Goal: Task Accomplishment & Management: Manage account settings

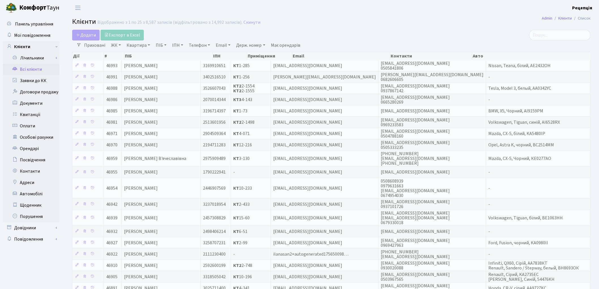
select select "25"
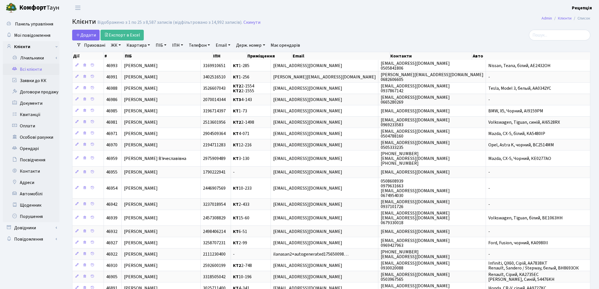
click at [120, 47] on link "ЖК" at bounding box center [116, 45] width 14 height 10
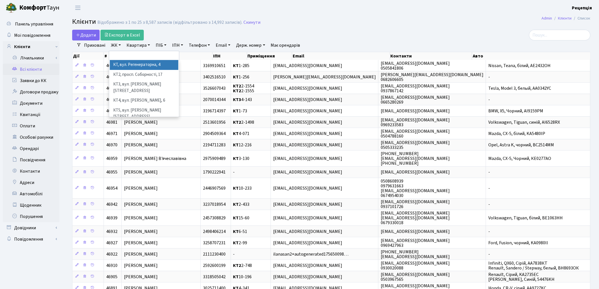
click at [123, 66] on li "КТ, вул. Регенераторна, 4" at bounding box center [144, 65] width 68 height 10
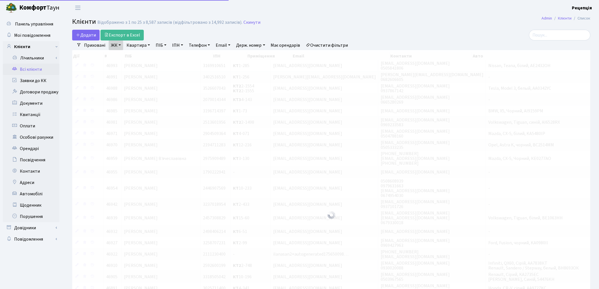
click at [136, 45] on link "Квартира" at bounding box center [138, 45] width 28 height 10
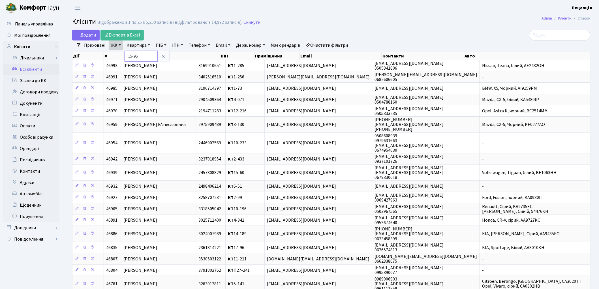
type input "15-96"
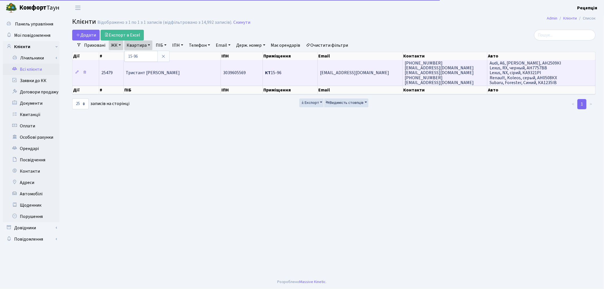
click at [161, 76] on td "Тристант Марина Геннадіївна" at bounding box center [172, 72] width 97 height 25
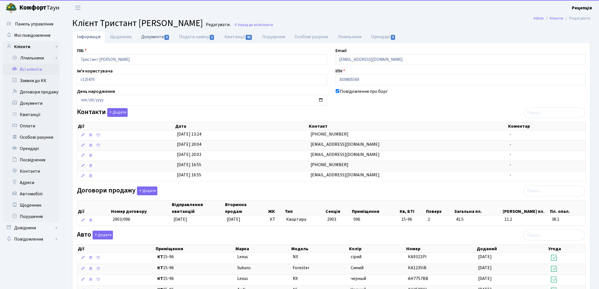
click at [149, 42] on link "Документи 3" at bounding box center [155, 37] width 38 height 12
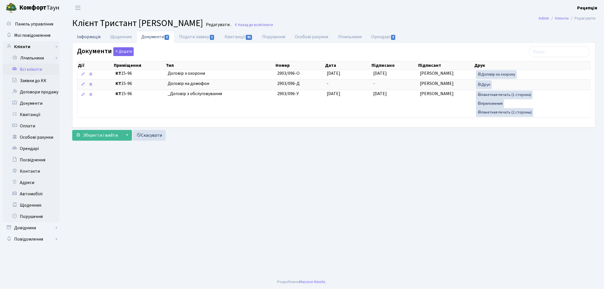
click at [87, 35] on link "Інформація" at bounding box center [88, 37] width 33 height 12
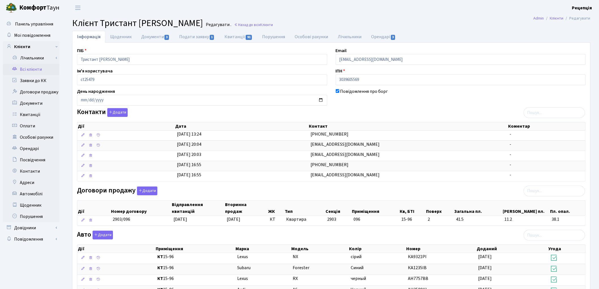
click at [33, 67] on link "Всі клієнти" at bounding box center [31, 69] width 57 height 11
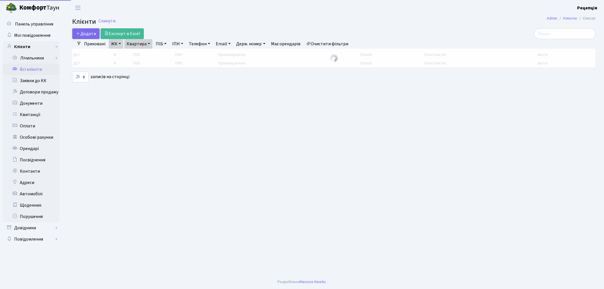
select select "25"
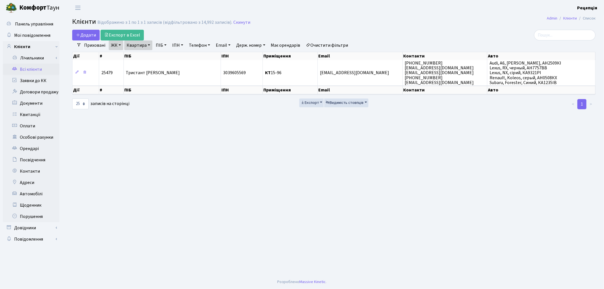
click at [347, 43] on link "Очистити фільтри" at bounding box center [327, 45] width 47 height 10
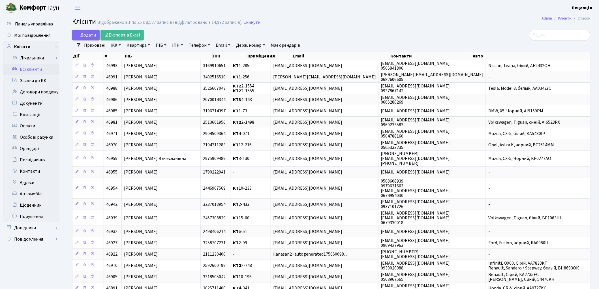
click at [117, 49] on link "ЖК" at bounding box center [116, 45] width 14 height 10
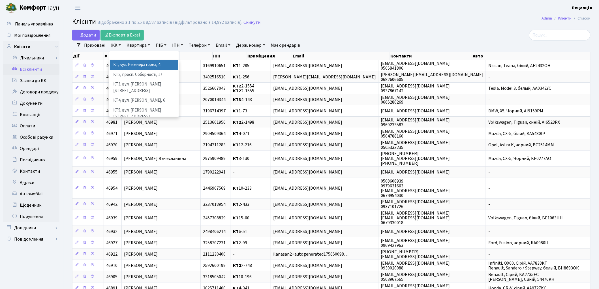
click at [131, 66] on li "КТ, вул. Регенераторна, 4" at bounding box center [144, 65] width 68 height 10
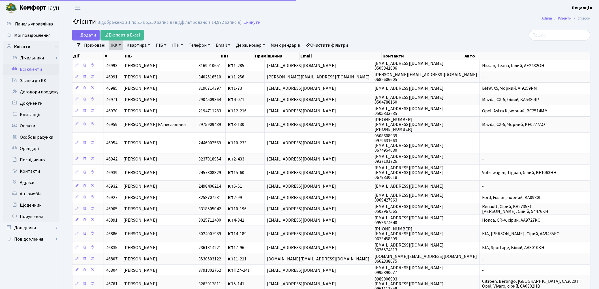
click at [136, 44] on link "Квартира" at bounding box center [138, 45] width 28 height 10
type input "10-262"
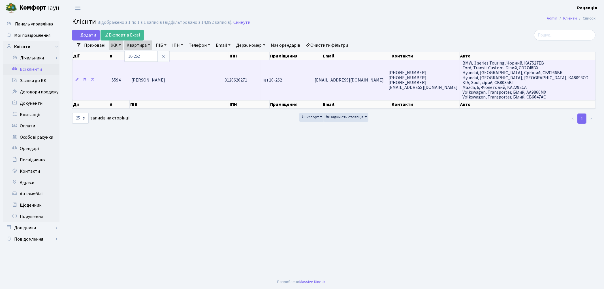
click at [196, 91] on td "[PERSON_NAME]" at bounding box center [175, 80] width 93 height 40
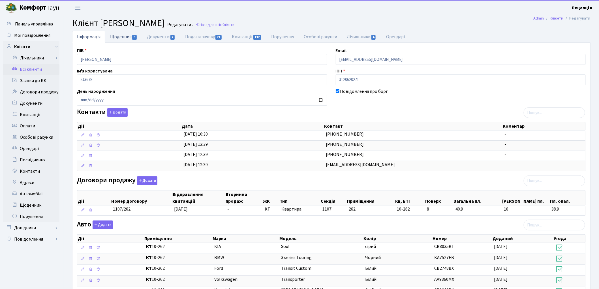
click at [121, 42] on link "Щоденник 3" at bounding box center [123, 37] width 37 height 12
select select "25"
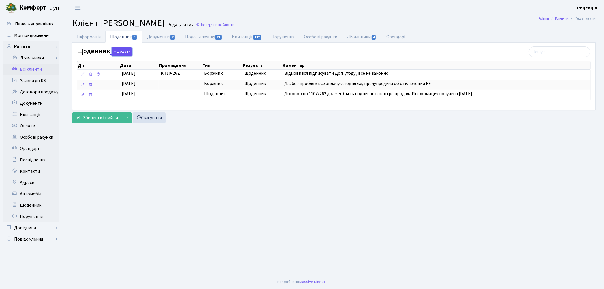
click at [121, 53] on button "Додати" at bounding box center [122, 51] width 20 height 9
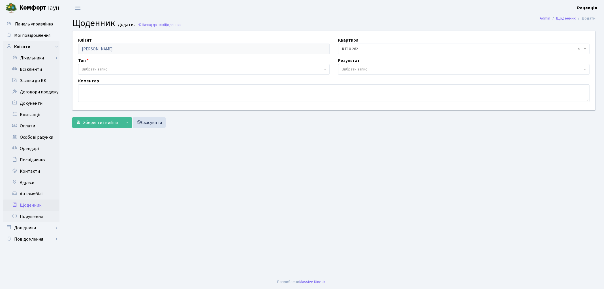
click at [112, 70] on span "Вибрати запис" at bounding box center [202, 70] width 241 height 6
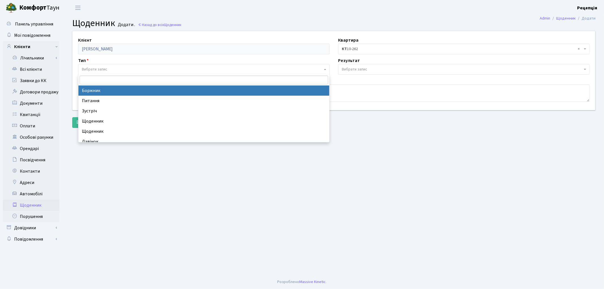
select select "189"
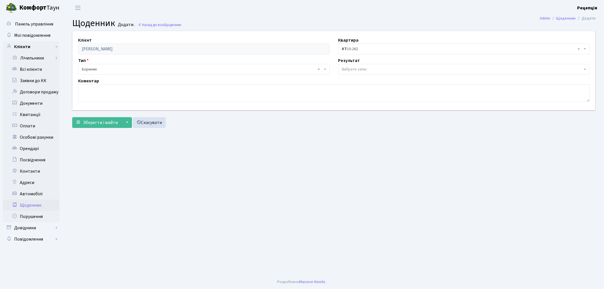
click at [350, 68] on span "Вибрати запис" at bounding box center [354, 70] width 25 height 6
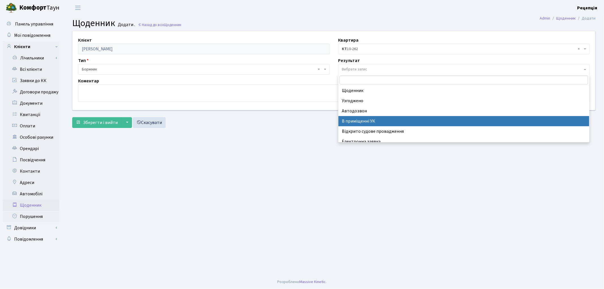
select select "200"
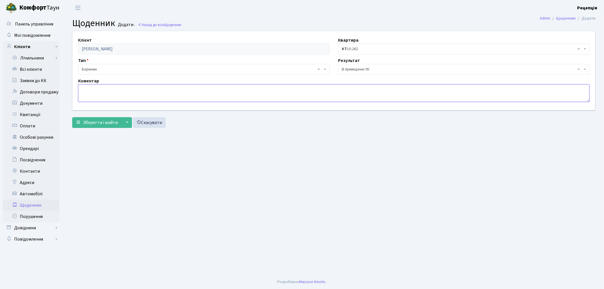
click at [145, 93] on textarea at bounding box center [333, 93] width 511 height 18
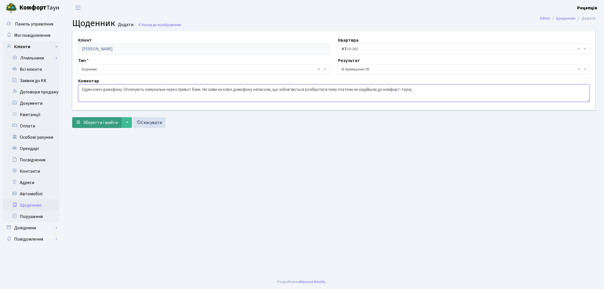
type textarea "Один ключ домофону. Оплачують комунальні через приват банк. На заяві на ключ до…"
click at [102, 120] on span "Зберегти і вийти" at bounding box center [100, 122] width 35 height 6
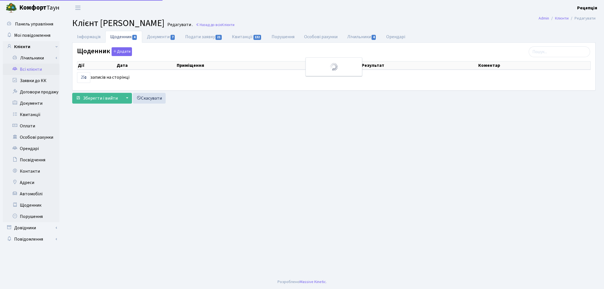
select select "25"
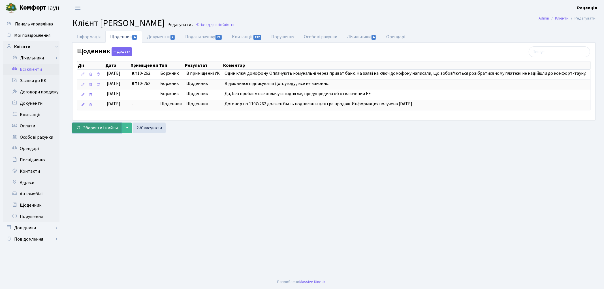
click at [104, 125] on span "Зберегти і вийти" at bounding box center [100, 128] width 35 height 6
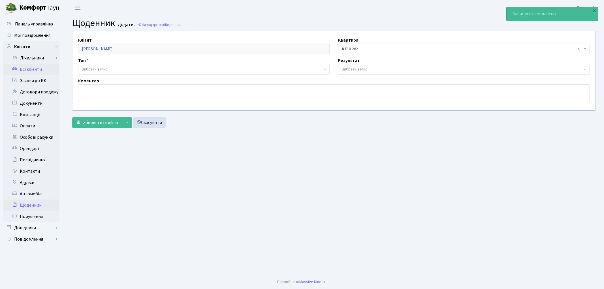
click at [36, 68] on link "Всі клієнти" at bounding box center [31, 69] width 57 height 11
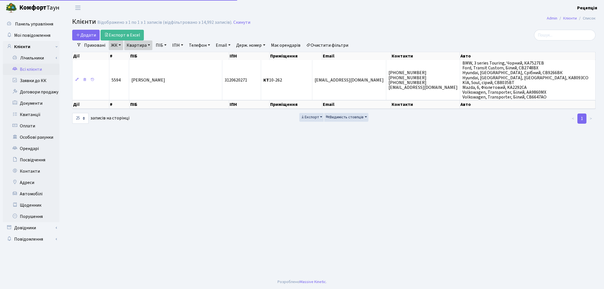
select select "25"
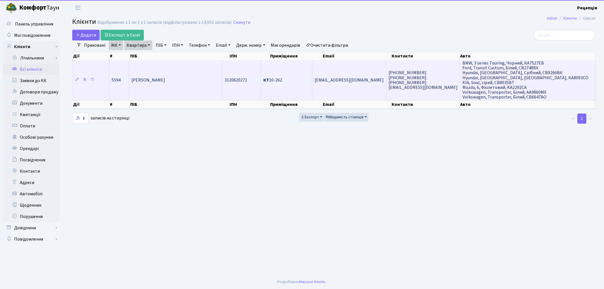
click at [159, 69] on td "[PERSON_NAME]" at bounding box center [175, 80] width 93 height 40
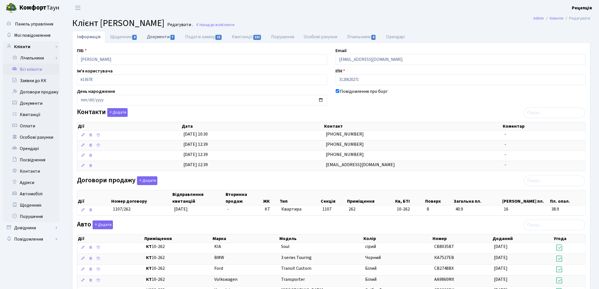
click at [168, 39] on link "Документи 7" at bounding box center [161, 37] width 38 height 12
select select "25"
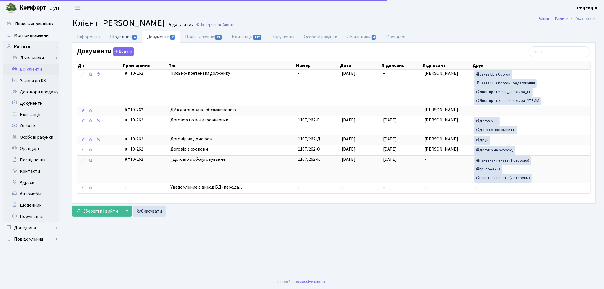
click at [121, 35] on link "Щоденник 4" at bounding box center [123, 37] width 37 height 12
select select "25"
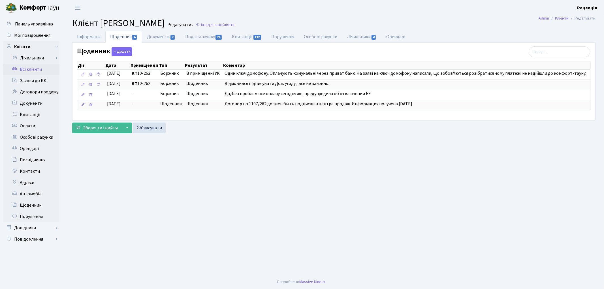
click at [36, 66] on link "Всі клієнти" at bounding box center [31, 69] width 57 height 11
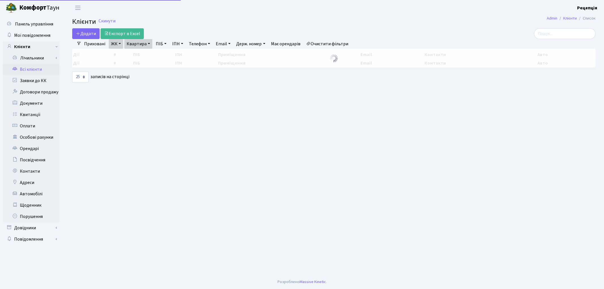
select select "25"
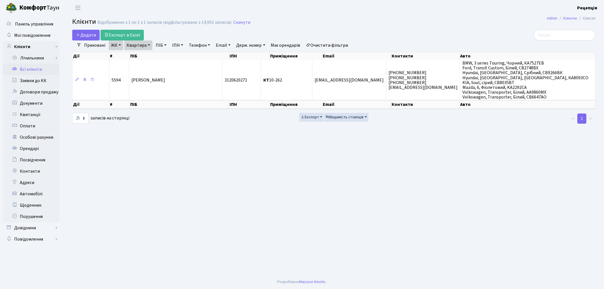
click at [330, 46] on link "Очистити фільтри" at bounding box center [327, 45] width 47 height 10
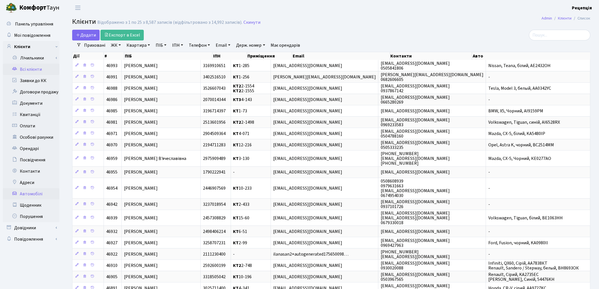
click at [40, 192] on link "Автомобілі" at bounding box center [31, 193] width 57 height 11
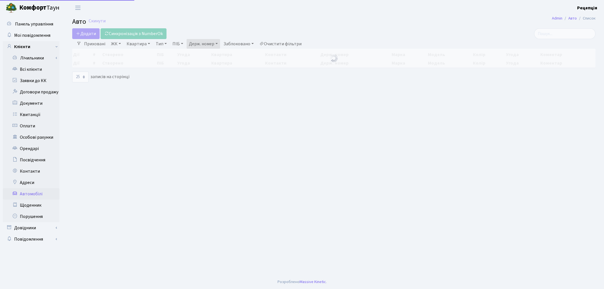
select select "25"
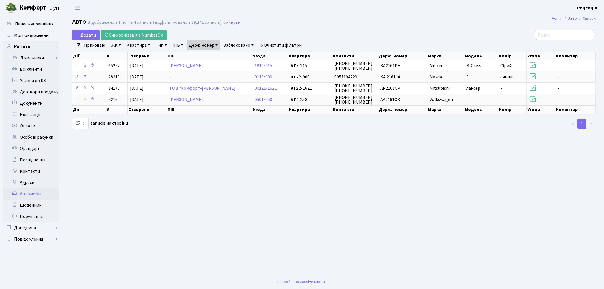
click at [278, 45] on link "Очистити фільтри" at bounding box center [280, 45] width 47 height 10
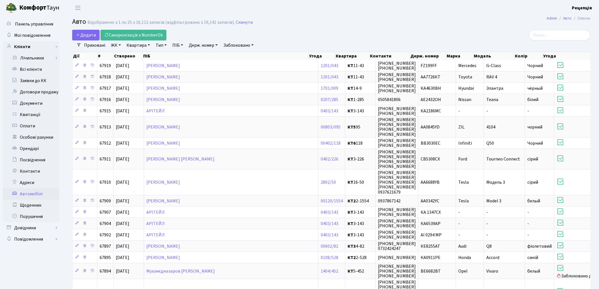
click at [200, 43] on link "Держ. номер" at bounding box center [203, 45] width 33 height 10
type input "9265"
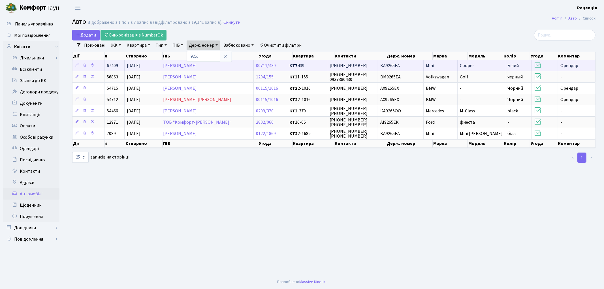
click at [400, 67] on span "КА9265ЕА" at bounding box center [390, 66] width 20 height 6
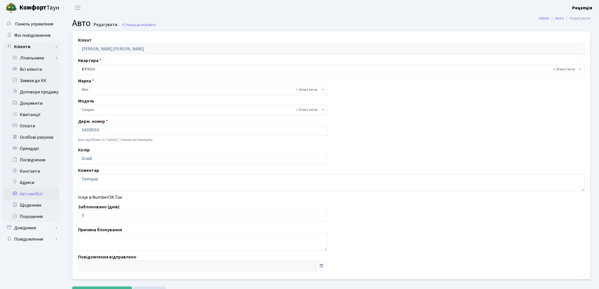
select select "4498"
click at [32, 74] on link "Всі клієнти" at bounding box center [31, 69] width 57 height 11
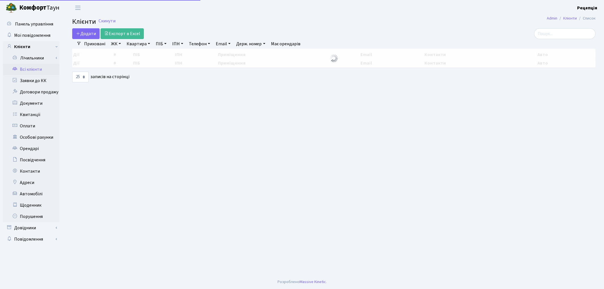
select select "25"
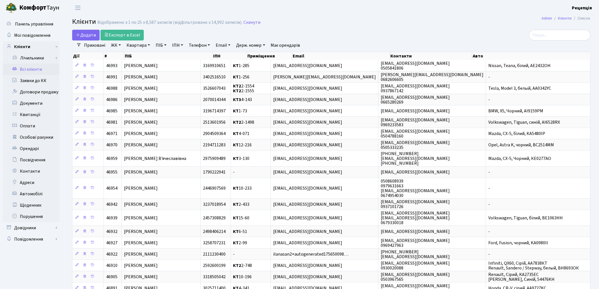
click at [115, 46] on link "ЖК" at bounding box center [116, 45] width 14 height 10
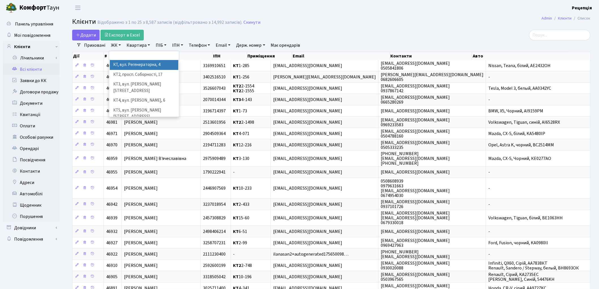
click at [119, 63] on li "КТ, вул. Регенераторна, 4" at bounding box center [144, 65] width 68 height 10
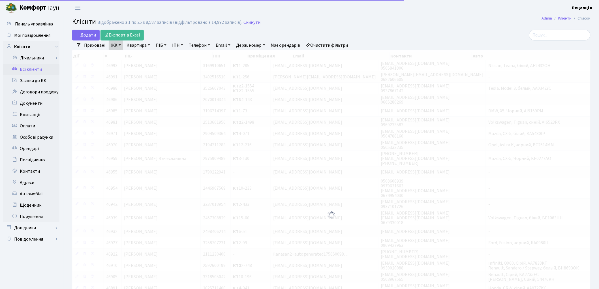
click at [137, 44] on link "Квартира" at bounding box center [138, 45] width 28 height 10
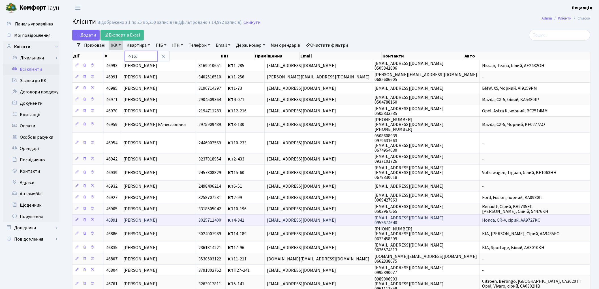
type input "4-165"
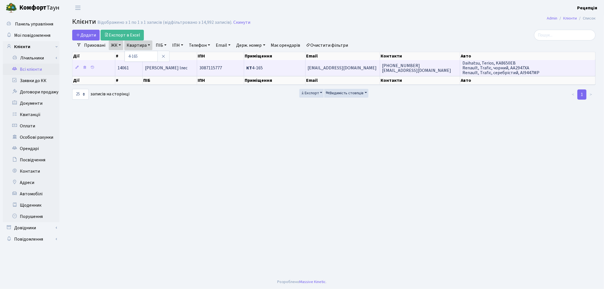
click at [164, 69] on span "[PERSON_NAME] Ілес" at bounding box center [166, 68] width 42 height 6
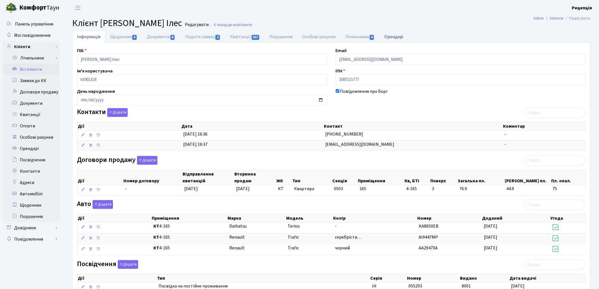
click at [399, 39] on link "Орендарі" at bounding box center [394, 37] width 29 height 12
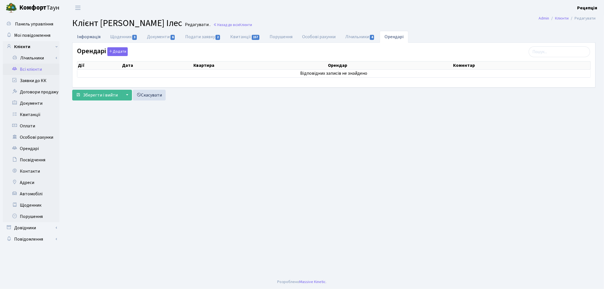
click at [97, 36] on link "Інформація" at bounding box center [88, 37] width 33 height 12
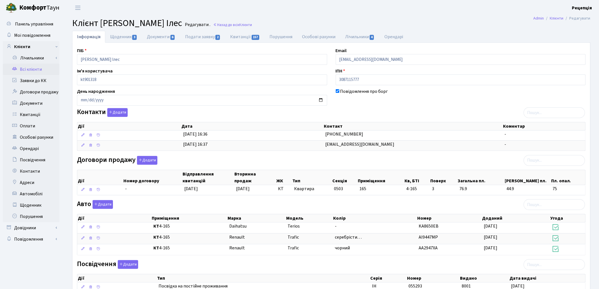
click at [40, 67] on link "Всі клієнти" at bounding box center [31, 69] width 57 height 11
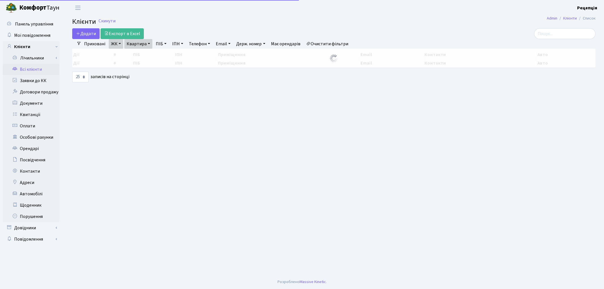
select select "25"
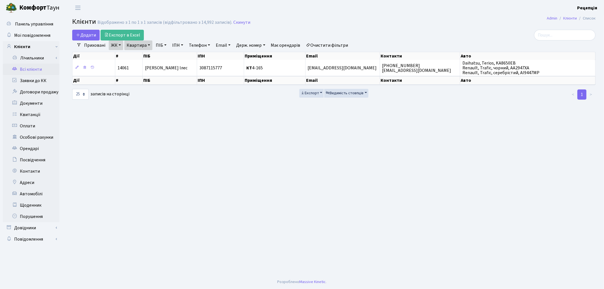
click at [332, 43] on link "Очистити фільтри" at bounding box center [327, 45] width 47 height 10
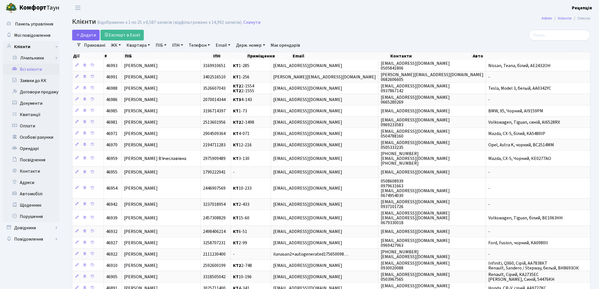
click at [160, 44] on link "ПІБ" at bounding box center [160, 45] width 15 height 10
type input "[PERSON_NAME]"
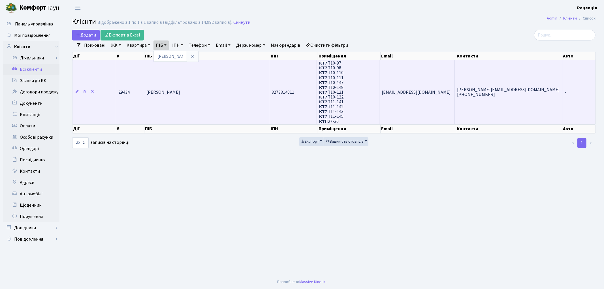
click at [255, 94] on td "[PERSON_NAME]" at bounding box center [206, 92] width 125 height 64
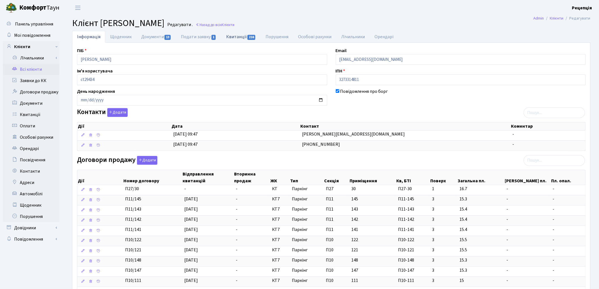
click at [242, 38] on link "Квитанції 216" at bounding box center [240, 37] width 39 height 12
select select "25"
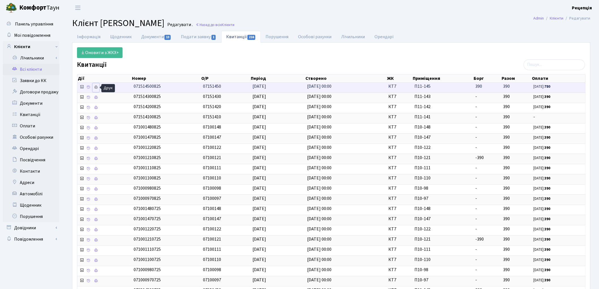
click at [97, 89] on icon at bounding box center [96, 87] width 4 height 4
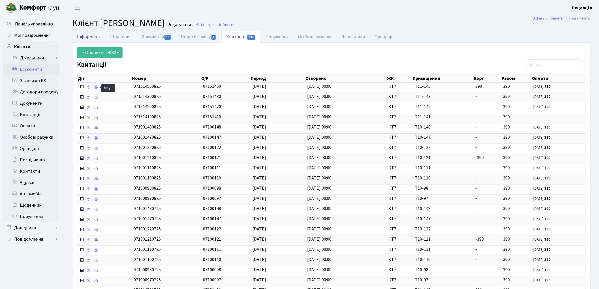
click at [83, 35] on link "Інформація" at bounding box center [88, 37] width 33 height 12
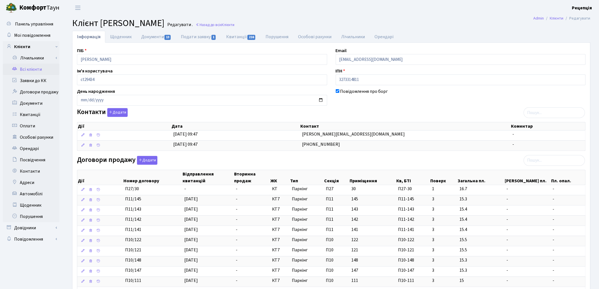
click at [83, 35] on link "Інформація" at bounding box center [88, 37] width 33 height 12
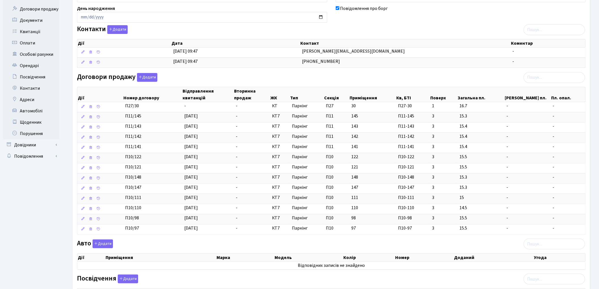
scroll to position [89, 0]
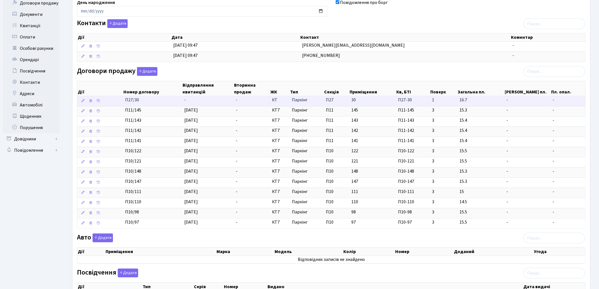
click at [192, 101] on td "-" at bounding box center [208, 101] width 52 height 10
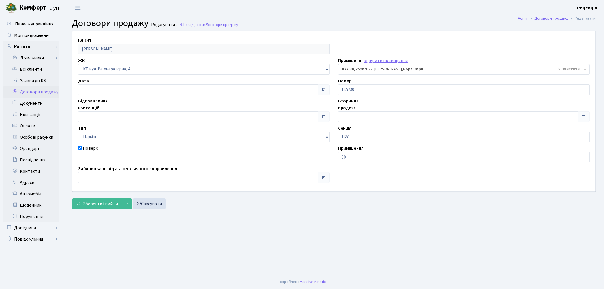
select select "9989"
click at [499, 267] on main "Admin Договори продажу Редагувати Договори продажу Редагувати . Назад до всіх Д…" at bounding box center [334, 145] width 540 height 259
click at [95, 115] on input "text" at bounding box center [198, 116] width 240 height 11
click at [111, 71] on td "11" at bounding box center [109, 71] width 8 height 8
type input "11.09.2025"
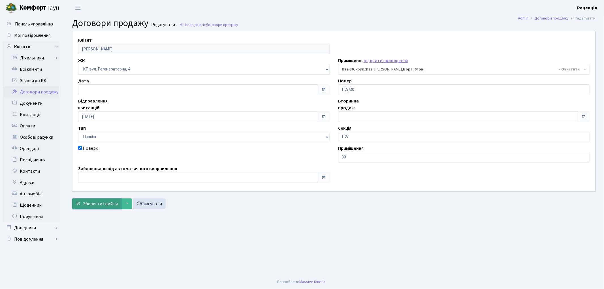
click at [115, 201] on span "Зберегти і вийти" at bounding box center [100, 204] width 35 height 6
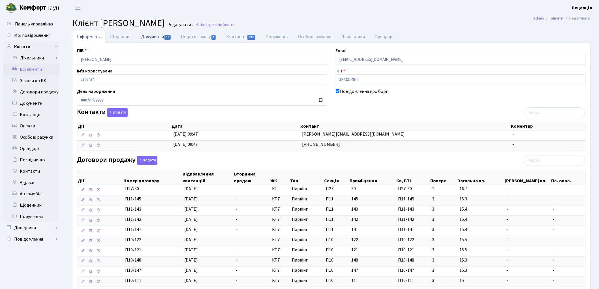
click at [151, 34] on link "Документи 13" at bounding box center [156, 37] width 40 height 12
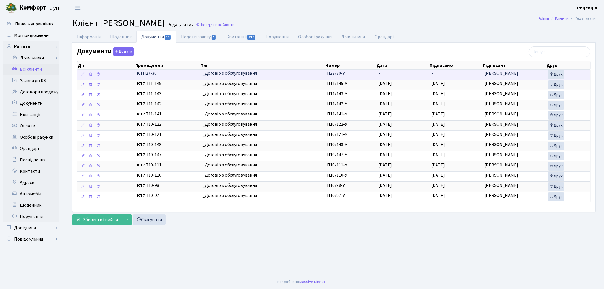
click at [252, 74] on span "_Договір з обслуговування" at bounding box center [263, 73] width 120 height 7
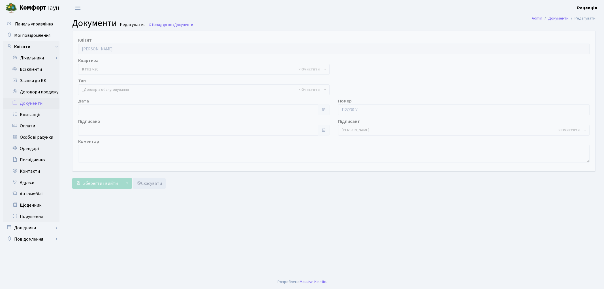
select select "289"
type input "[DATE]"
click at [103, 107] on input "[DATE]" at bounding box center [198, 109] width 240 height 11
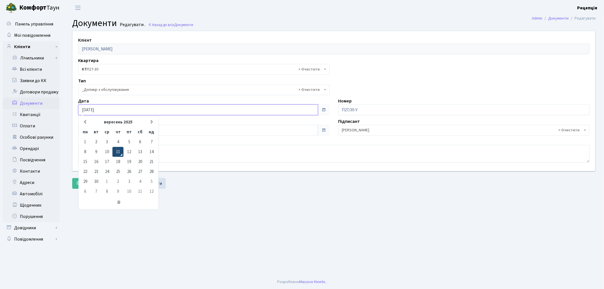
click at [116, 151] on td "11" at bounding box center [117, 152] width 11 height 10
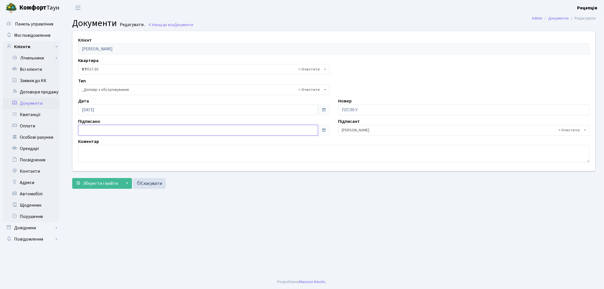
type input "[DATE]"
click at [111, 131] on input "[DATE]" at bounding box center [198, 130] width 240 height 11
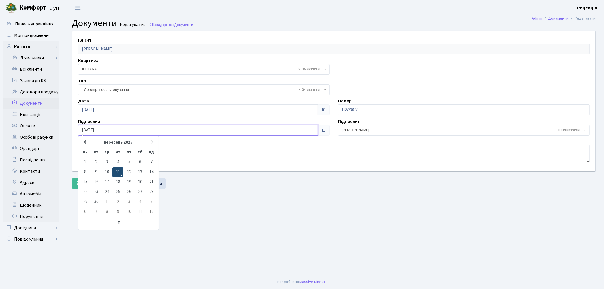
click at [116, 170] on td "11" at bounding box center [117, 172] width 11 height 10
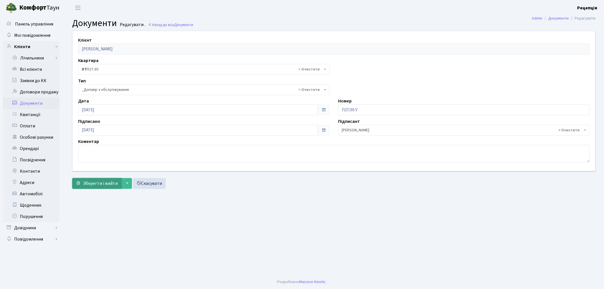
click at [100, 182] on span "Зберегти і вийти" at bounding box center [100, 183] width 35 height 6
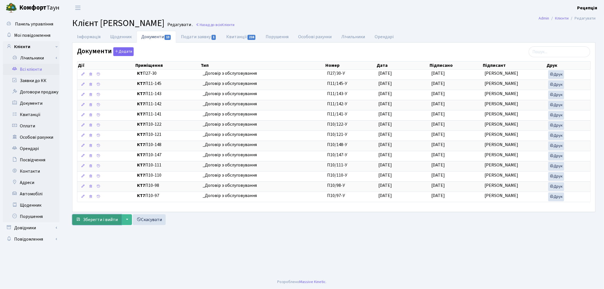
click at [100, 218] on span "Зберегти і вийти" at bounding box center [100, 220] width 35 height 6
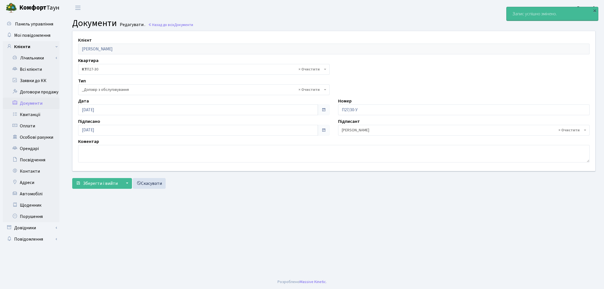
select select "289"
click at [29, 68] on link "Всі клієнти" at bounding box center [31, 69] width 57 height 11
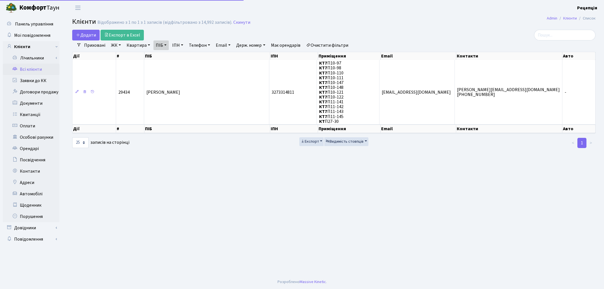
select select "25"
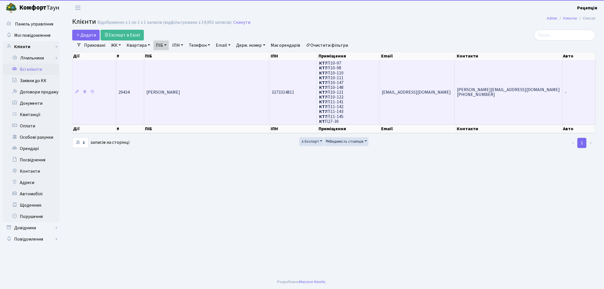
click at [161, 83] on td "[PERSON_NAME]" at bounding box center [206, 92] width 125 height 64
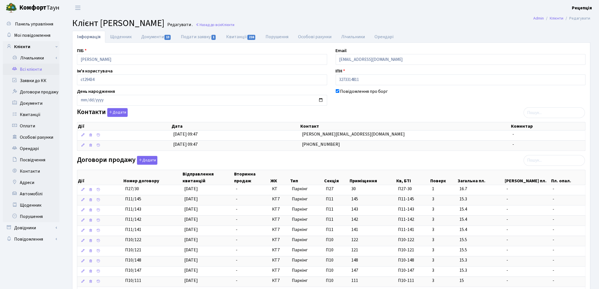
click at [27, 68] on link "Всі клієнти" at bounding box center [31, 69] width 57 height 11
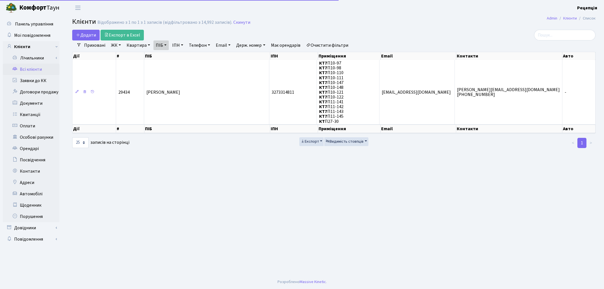
select select
select select "25"
click at [319, 42] on link "Очистити фільтри" at bounding box center [327, 45] width 47 height 10
select select
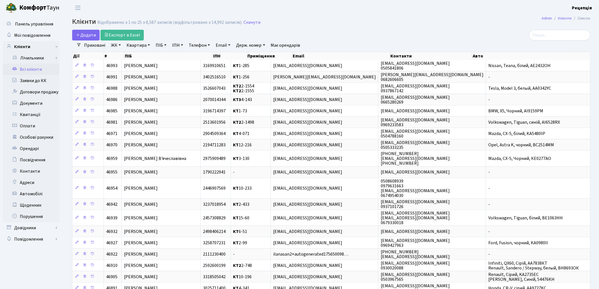
click at [112, 46] on link "ЖК" at bounding box center [116, 45] width 14 height 10
click at [293, 35] on div "Додати Експорт в Excel" at bounding box center [243, 35] width 343 height 11
click at [116, 45] on link "ЖК" at bounding box center [116, 45] width 14 height 10
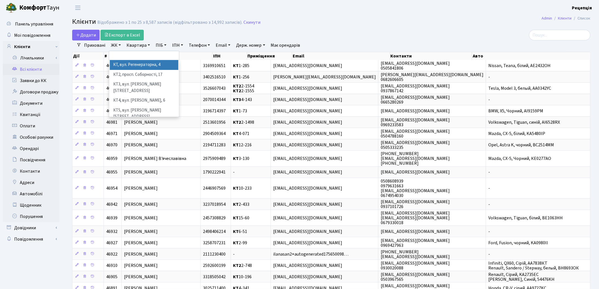
click at [116, 45] on link "ЖК" at bounding box center [116, 45] width 14 height 10
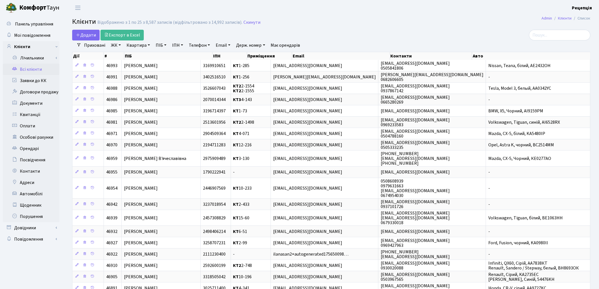
click at [164, 45] on link "ПІБ" at bounding box center [160, 45] width 15 height 10
type input "вацьковський"
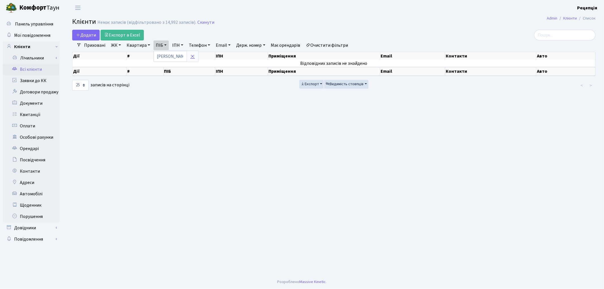
click at [193, 56] on icon at bounding box center [192, 56] width 5 height 5
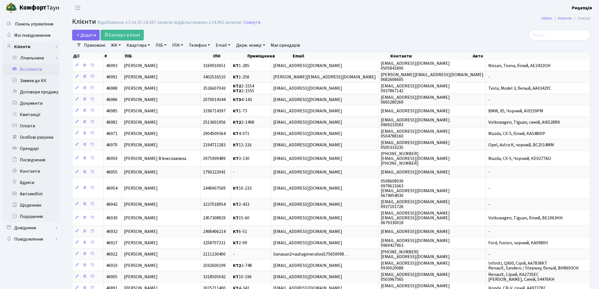
click at [114, 47] on link "ЖК" at bounding box center [116, 45] width 14 height 10
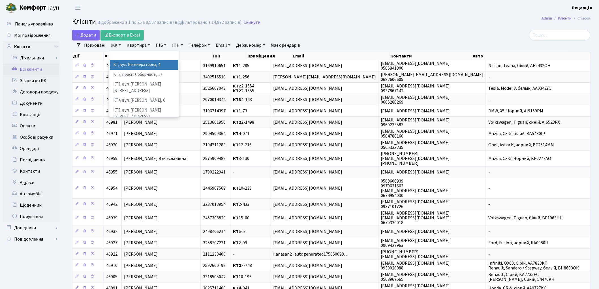
drag, startPoint x: 123, startPoint y: 65, endPoint x: 134, endPoint y: 52, distance: 16.8
click at [124, 65] on li "КТ, вул. Регенераторна, 4" at bounding box center [144, 65] width 68 height 10
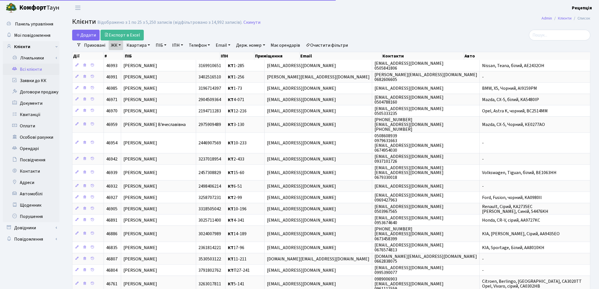
click at [138, 46] on link "Квартира" at bounding box center [138, 45] width 28 height 10
type input "П27-30"
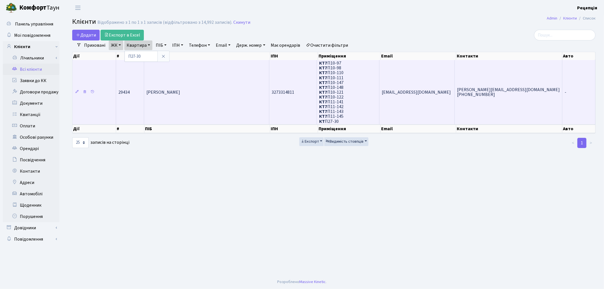
click at [202, 99] on td "[PERSON_NAME]" at bounding box center [206, 92] width 125 height 64
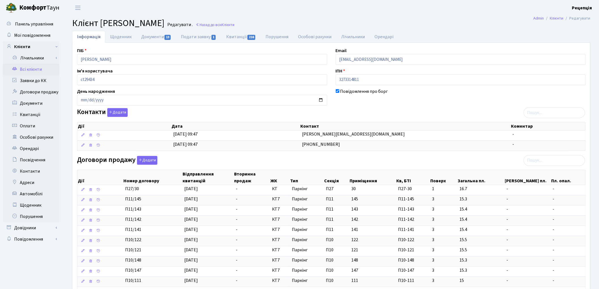
click at [27, 66] on link "Всі клієнти" at bounding box center [31, 69] width 57 height 11
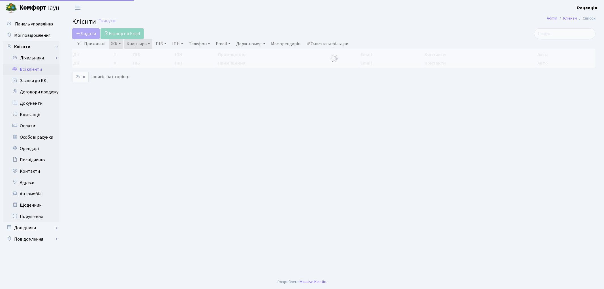
select select "25"
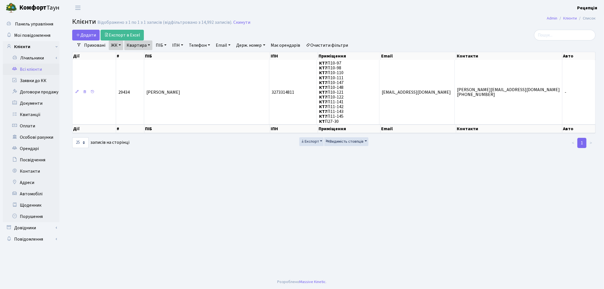
click at [343, 44] on link "Очистити фільтри" at bounding box center [327, 45] width 47 height 10
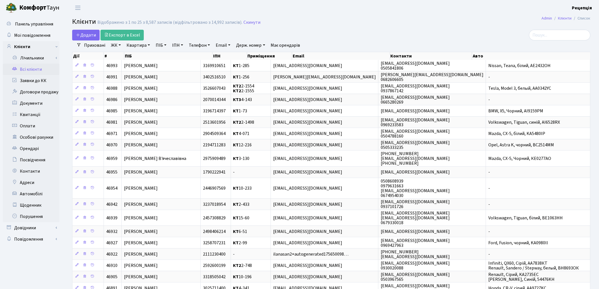
click at [409, 23] on h2 "Клієнти Відображено з 1 по 25 з 8,587 записів (відфільтровано з 14,992 записів)…" at bounding box center [331, 23] width 518 height 10
click at [119, 44] on link "ЖК" at bounding box center [116, 45] width 14 height 10
click at [346, 20] on h2 "Клієнти Відображено з 1 по 25 з 8,587 записів (відфільтровано з 14,992 записів)…" at bounding box center [331, 23] width 518 height 10
click at [161, 44] on link "ПІБ" at bounding box center [160, 45] width 15 height 10
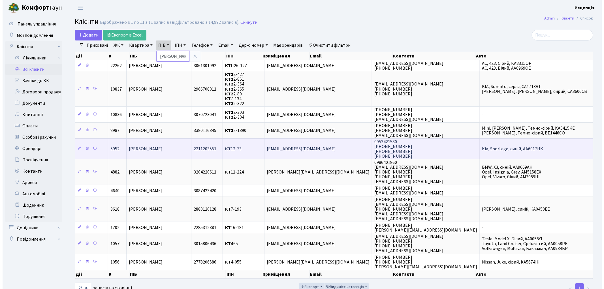
scroll to position [0, 1]
type input "[PERSON_NAME]"
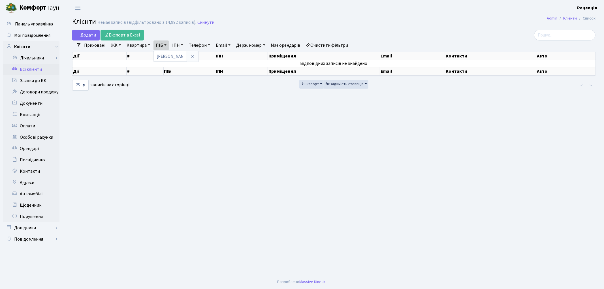
click at [324, 45] on link "Очистити фільтри" at bounding box center [327, 45] width 47 height 10
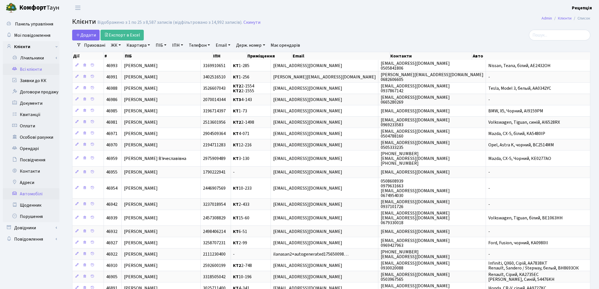
click at [29, 192] on link "Автомобілі" at bounding box center [31, 193] width 57 height 11
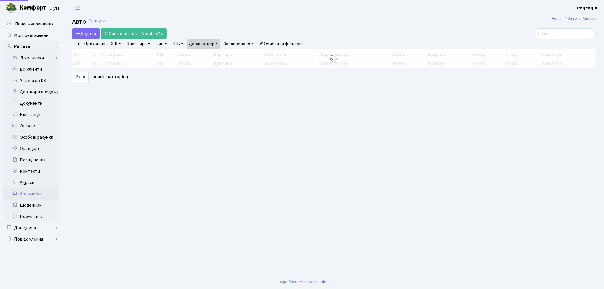
select select "25"
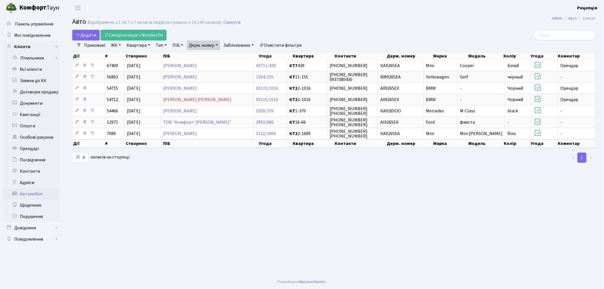
click at [270, 45] on link "Очистити фільтри" at bounding box center [280, 45] width 47 height 10
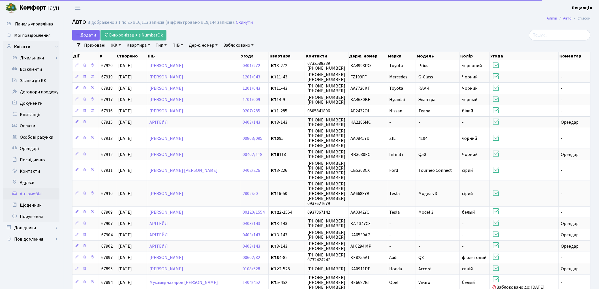
click at [198, 41] on link "Держ. номер" at bounding box center [203, 45] width 33 height 10
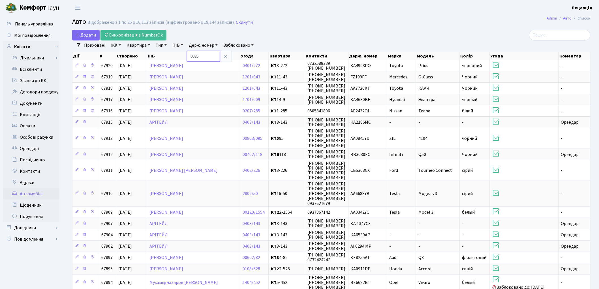
type input "0026"
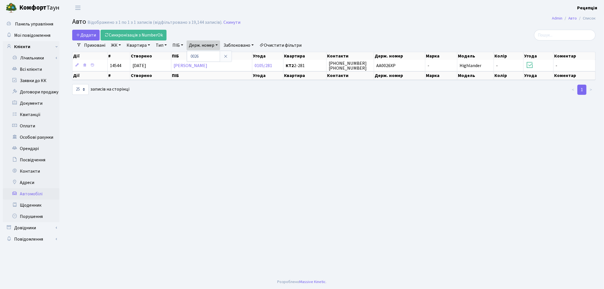
click at [293, 45] on link "Очистити фільтри" at bounding box center [280, 45] width 47 height 10
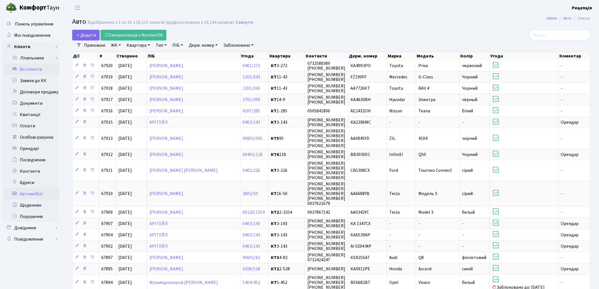
click at [35, 67] on link "Всі клієнти" at bounding box center [31, 69] width 57 height 11
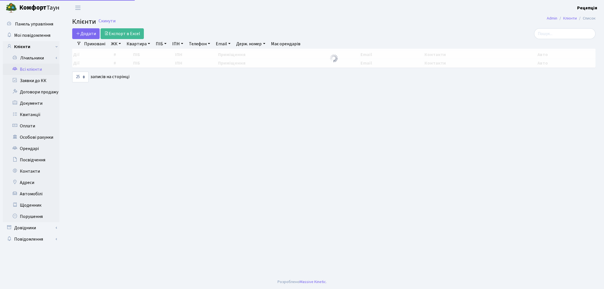
select select "25"
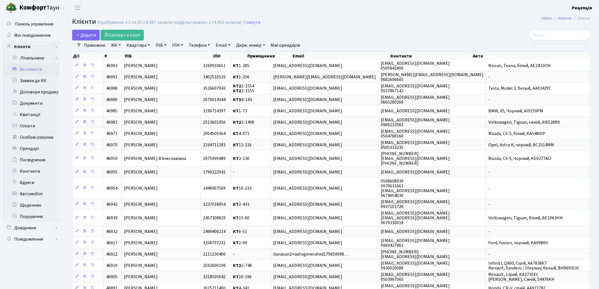
click at [197, 44] on link "Телефон" at bounding box center [200, 45] width 26 height 10
type input "0682583796"
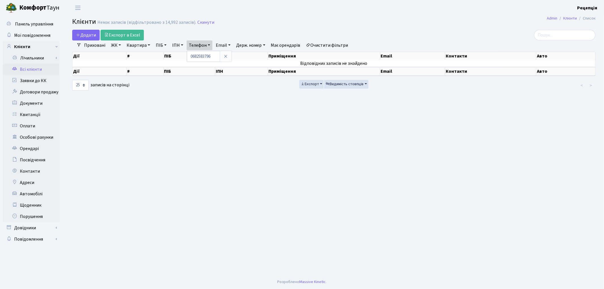
click at [346, 43] on link "Очистити фільтри" at bounding box center [327, 45] width 47 height 10
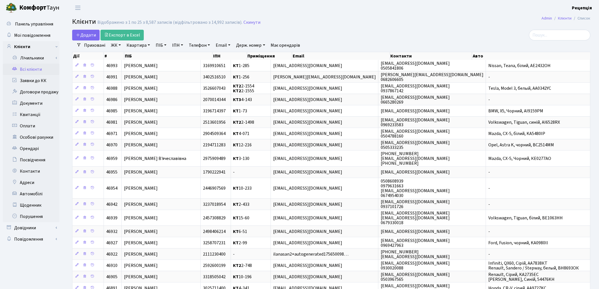
click at [120, 47] on link "ЖК" at bounding box center [116, 45] width 14 height 10
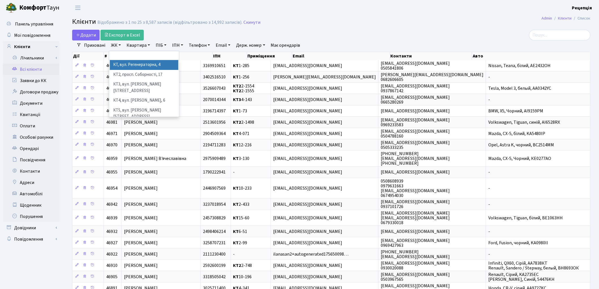
click at [121, 65] on li "КТ, вул. Регенераторна, 4" at bounding box center [144, 65] width 68 height 10
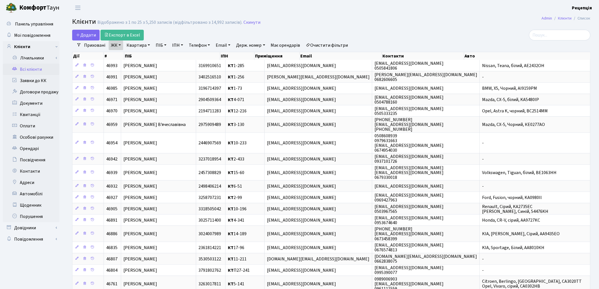
click at [143, 46] on link "Квартира" at bounding box center [138, 45] width 28 height 10
type input "16-85"
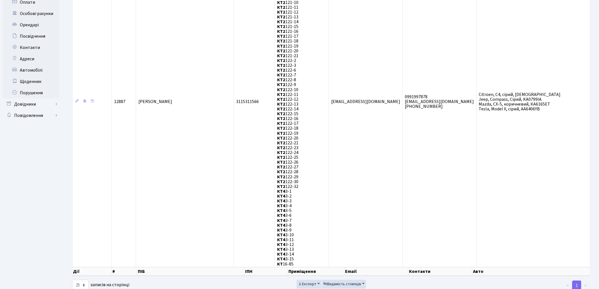
scroll to position [125, 0]
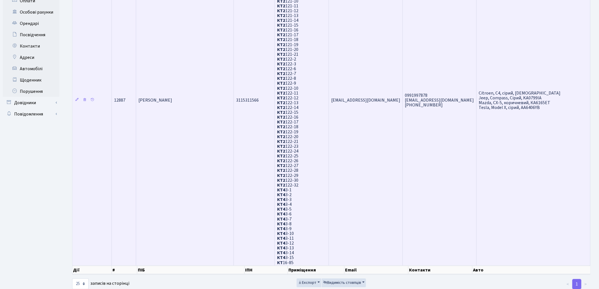
click at [425, 170] on td "0991997878 prolya@gmail.com 093-212-84-54" at bounding box center [440, 100] width 74 height 330
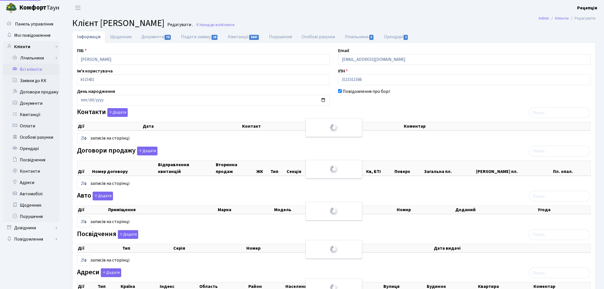
select select "25"
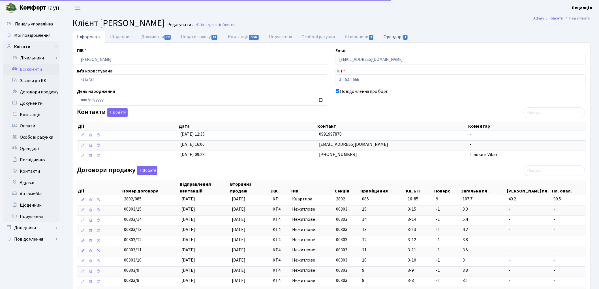
click at [386, 36] on link "Орендарі 1" at bounding box center [396, 37] width 34 height 12
select select "25"
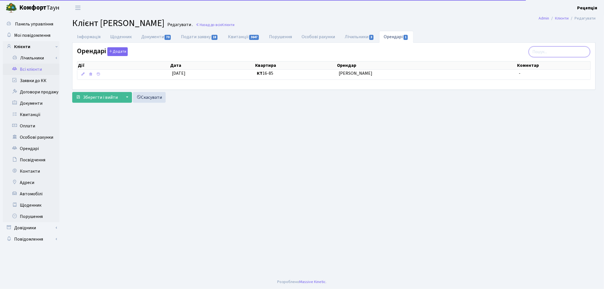
click at [545, 50] on input "search" at bounding box center [558, 51] width 61 height 11
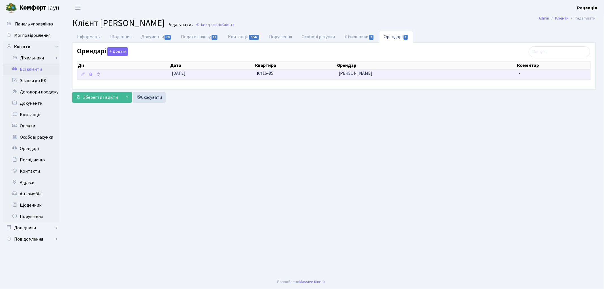
click at [376, 75] on span "Ковальчук Яна Петрівна" at bounding box center [425, 73] width 175 height 7
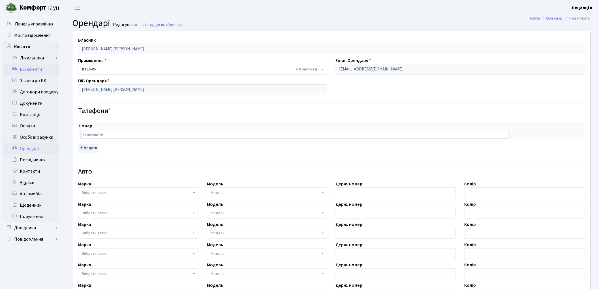
click at [25, 68] on link "Всі клієнти" at bounding box center [31, 69] width 57 height 11
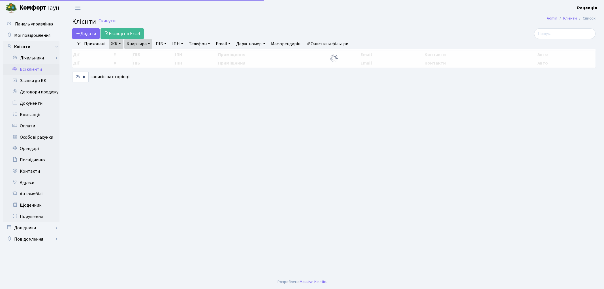
select select "25"
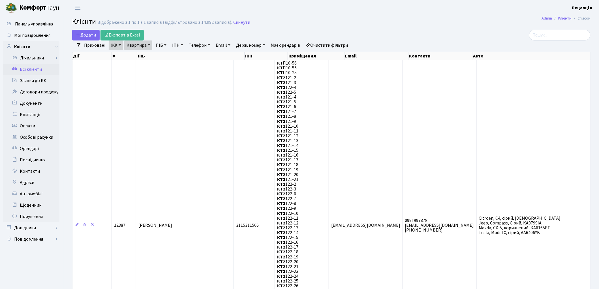
click at [331, 44] on link "Очистити фільтри" at bounding box center [327, 45] width 47 height 10
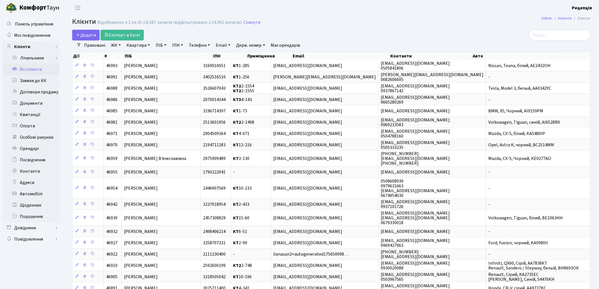
click at [115, 46] on link "ЖК" at bounding box center [116, 45] width 14 height 10
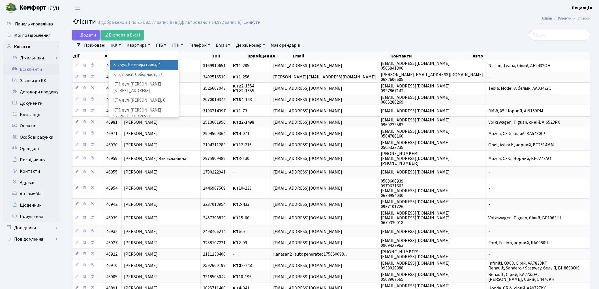
click at [127, 65] on li "КТ, вул. Регенераторна, 4" at bounding box center [144, 65] width 68 height 10
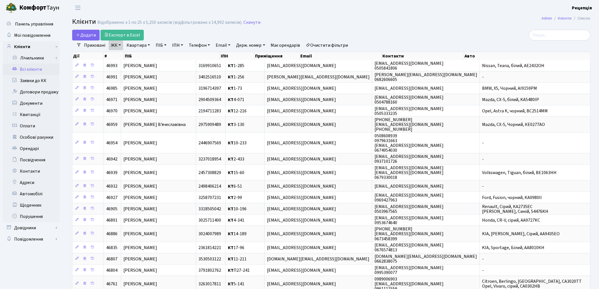
click at [140, 44] on link "Квартира" at bounding box center [138, 45] width 28 height 10
type input "15-102"
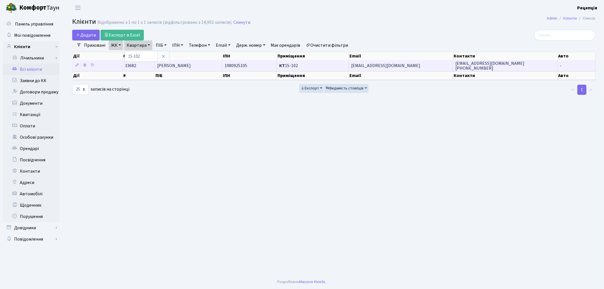
click at [186, 65] on td "Жилко Лариса" at bounding box center [188, 65] width 67 height 11
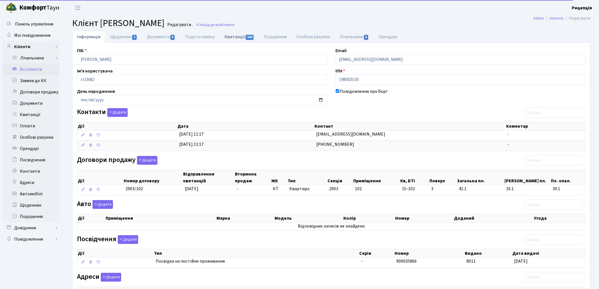
click at [233, 33] on link "Квитанції 104" at bounding box center [239, 37] width 39 height 12
select select "25"
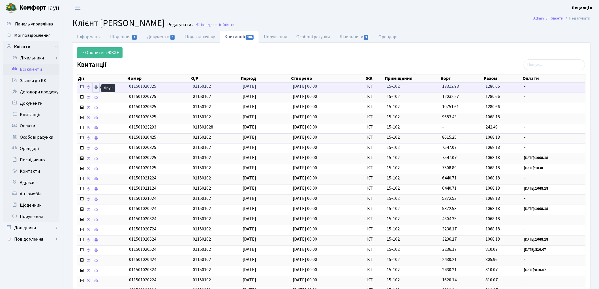
click at [98, 88] on link at bounding box center [96, 87] width 7 height 9
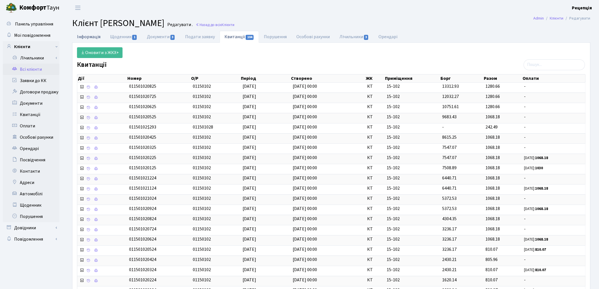
click at [93, 35] on link "Інформація" at bounding box center [88, 37] width 33 height 12
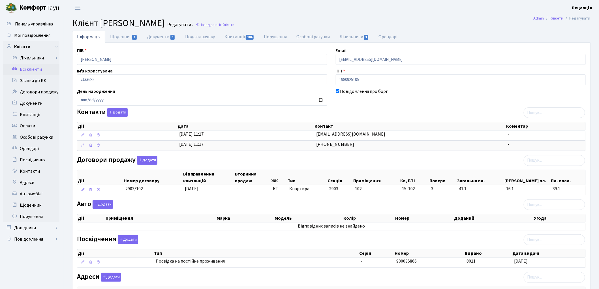
click at [33, 68] on link "Всі клієнти" at bounding box center [31, 69] width 57 height 11
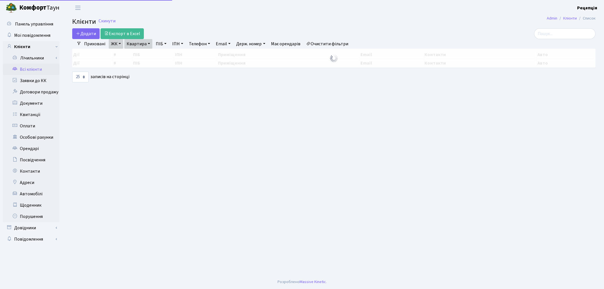
select select "25"
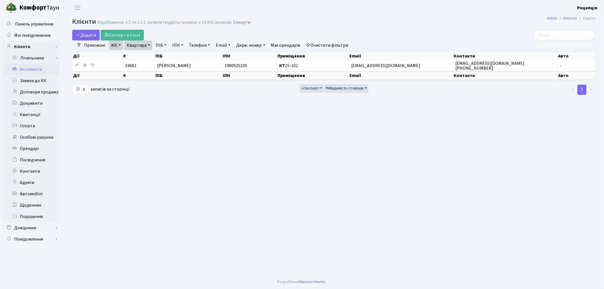
click at [320, 46] on link "Очистити фільтри" at bounding box center [327, 45] width 47 height 10
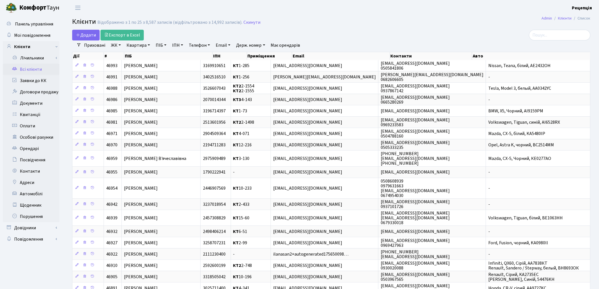
click at [381, 29] on main "Admin Клієнти Список Клієнти Відображено з 1 по 25 з 8,587 записів (відфільтров…" at bounding box center [331, 206] width 535 height 380
click at [415, 23] on h2 "Клієнти Відображено з 1 по 25 з 8,587 записів (відфільтровано з 14,992 записів)…" at bounding box center [331, 23] width 518 height 10
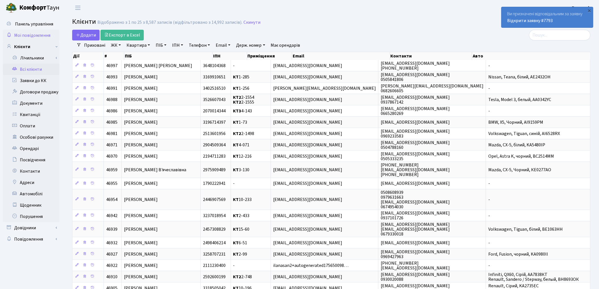
click at [31, 37] on span "Мої повідомлення" at bounding box center [32, 35] width 36 height 6
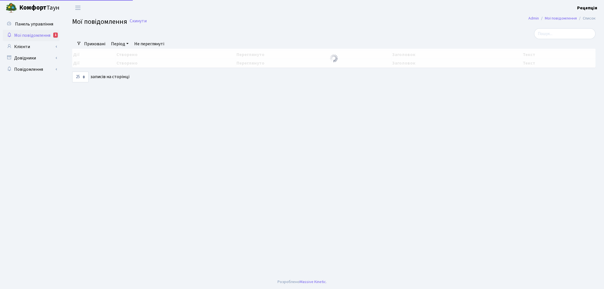
select select "25"
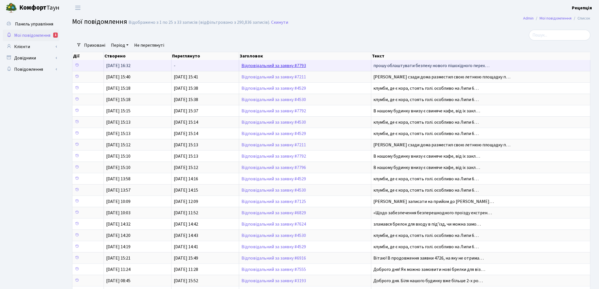
click at [256, 65] on link "Відповідальний за заявку #7793" at bounding box center [273, 66] width 65 height 6
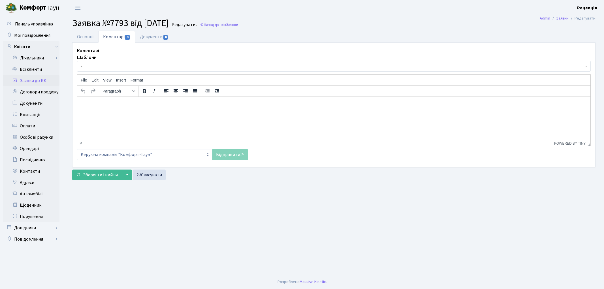
select select "1103"
click at [90, 33] on link "Основні" at bounding box center [85, 37] width 26 height 12
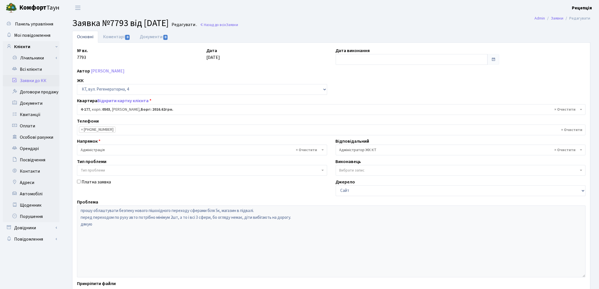
click at [346, 149] on span "× Адміністратор ЖК КТ" at bounding box center [458, 150] width 239 height 6
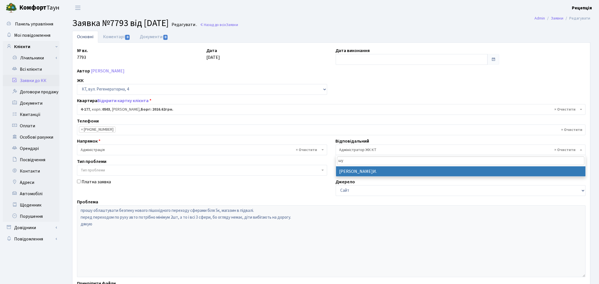
type input "шу"
select select "18"
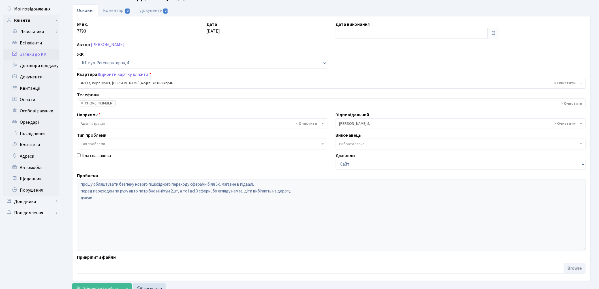
scroll to position [49, 0]
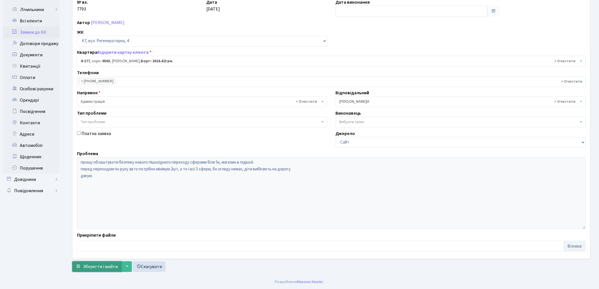
click at [98, 264] on span "Зберегти і вийти" at bounding box center [100, 266] width 35 height 6
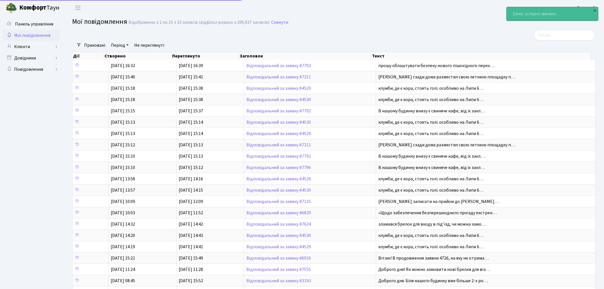
select select "25"
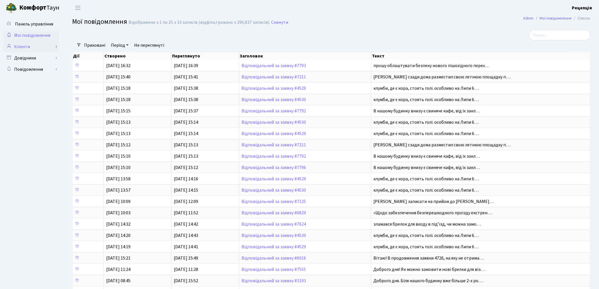
click at [33, 45] on link "Клієнти" at bounding box center [31, 46] width 57 height 11
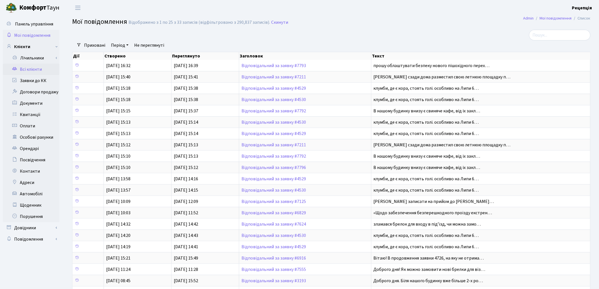
click at [33, 69] on link "Всі клієнти" at bounding box center [31, 69] width 57 height 11
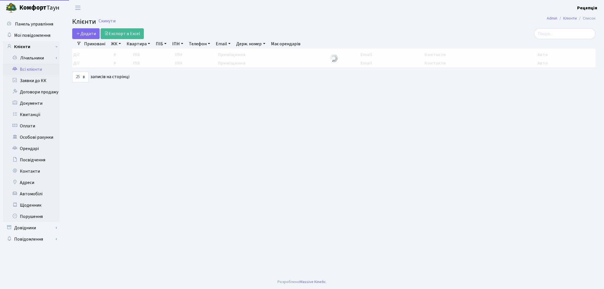
select select "25"
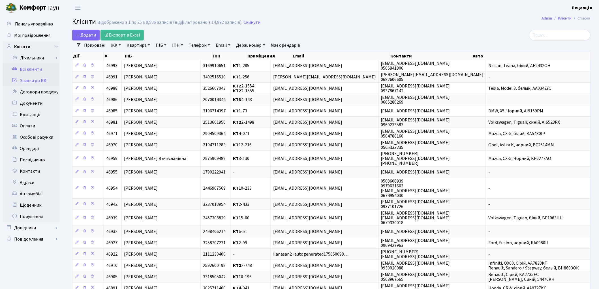
click at [33, 80] on link "Заявки до КК" at bounding box center [31, 80] width 57 height 11
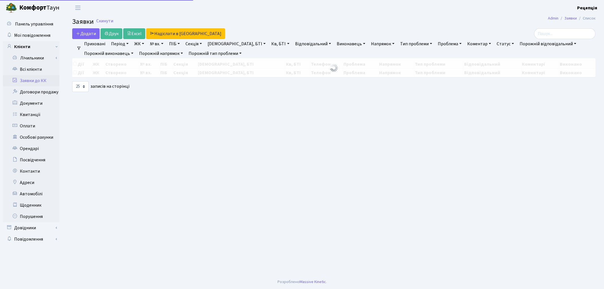
select select "25"
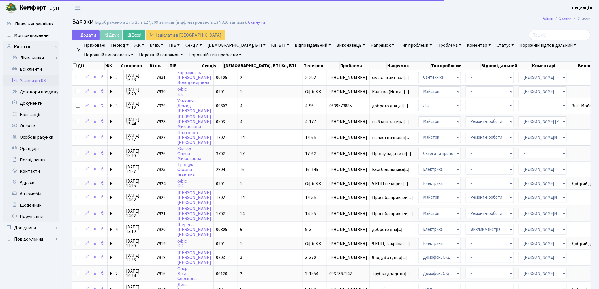
click at [159, 47] on link "№ вх." at bounding box center [156, 45] width 18 height 10
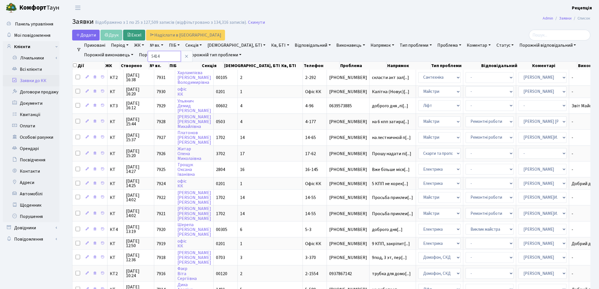
type input "5414"
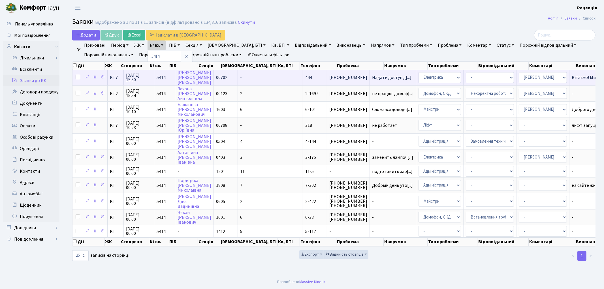
click at [305, 78] on span "444" at bounding box center [308, 77] width 7 height 6
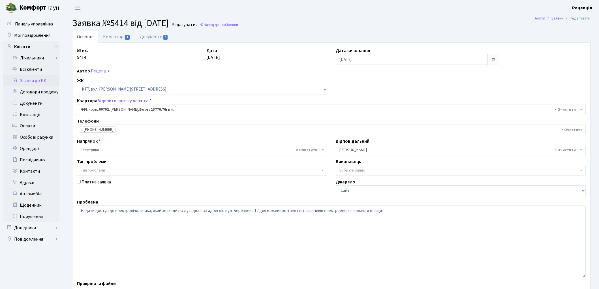
select select "18409"
click at [125, 37] on span "1" at bounding box center [127, 37] width 5 height 5
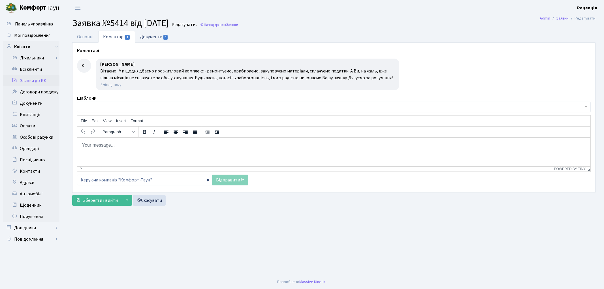
click at [143, 37] on link "Документи 1" at bounding box center [154, 37] width 38 height 12
select select "25"
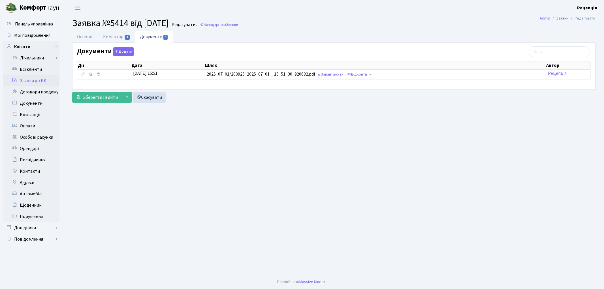
click at [42, 81] on link "Заявки до КК" at bounding box center [31, 80] width 57 height 11
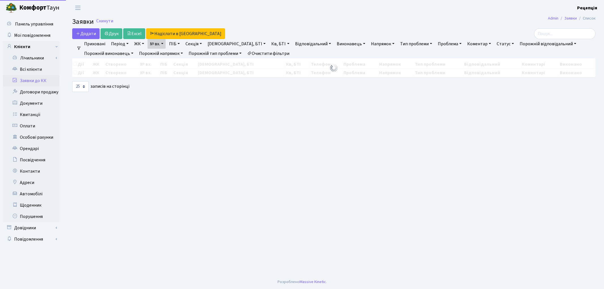
select select
select select "25"
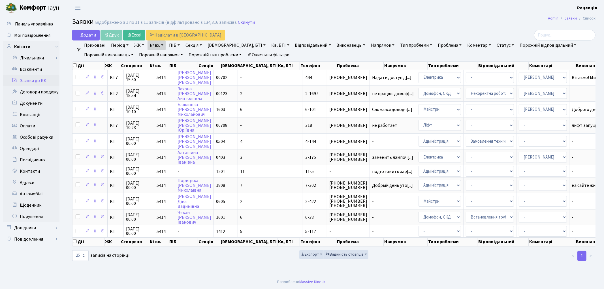
click at [264, 53] on link "Очистити фільтри" at bounding box center [268, 55] width 47 height 10
select select
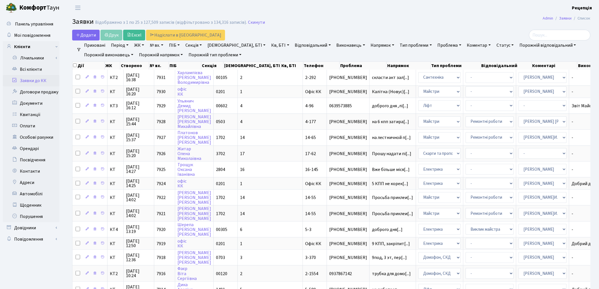
click at [137, 46] on link "ЖК" at bounding box center [139, 45] width 14 height 10
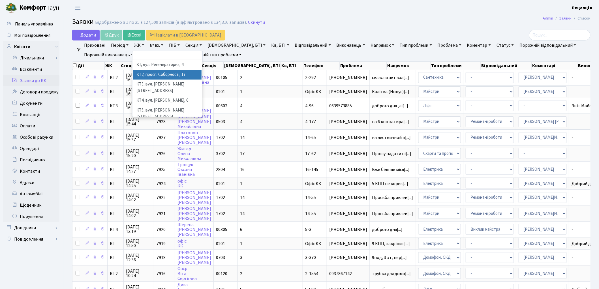
click at [159, 74] on li "КТ2, просп. Соборності, 17" at bounding box center [167, 75] width 68 height 10
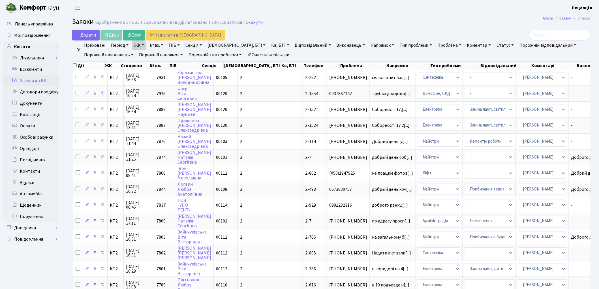
click at [269, 45] on link "Кв, БТІ" at bounding box center [280, 45] width 22 height 10
type input "2-292"
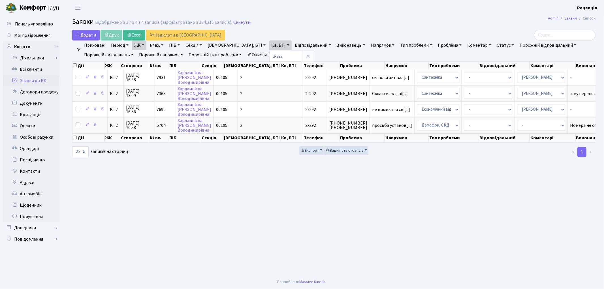
click at [146, 44] on link "ЖК" at bounding box center [139, 45] width 14 height 10
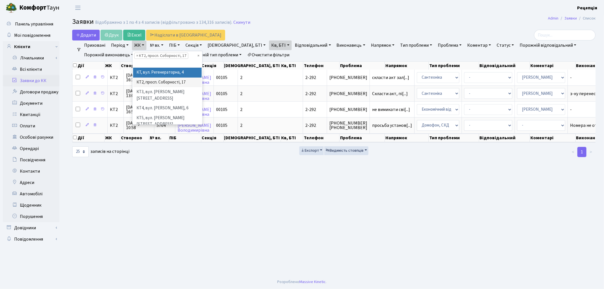
click at [269, 45] on link "Кв, БТІ" at bounding box center [280, 45] width 22 height 10
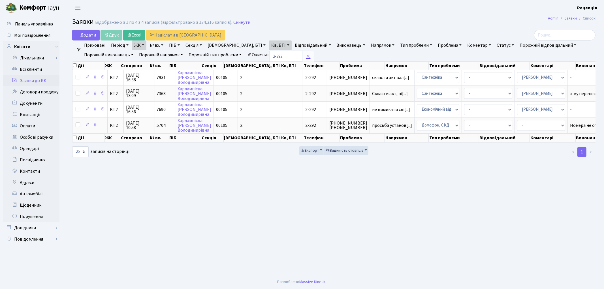
click at [306, 58] on icon at bounding box center [308, 56] width 5 height 5
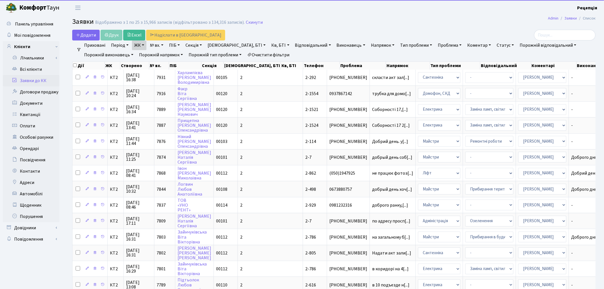
click at [274, 54] on link "Очистити фільтри" at bounding box center [268, 55] width 47 height 10
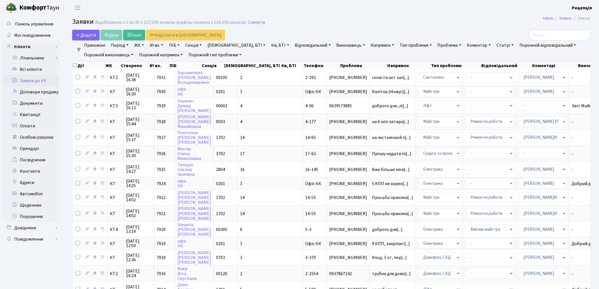
click at [154, 46] on link "№ вх." at bounding box center [156, 45] width 18 height 10
type input "5414"
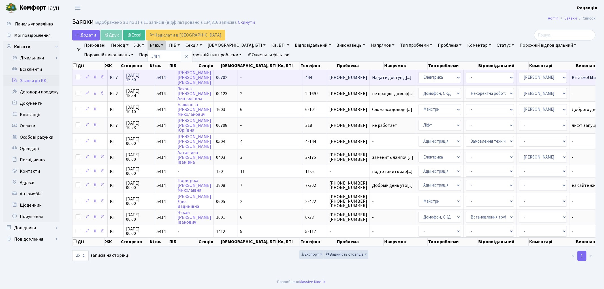
click at [303, 71] on td "444" at bounding box center [315, 78] width 24 height 16
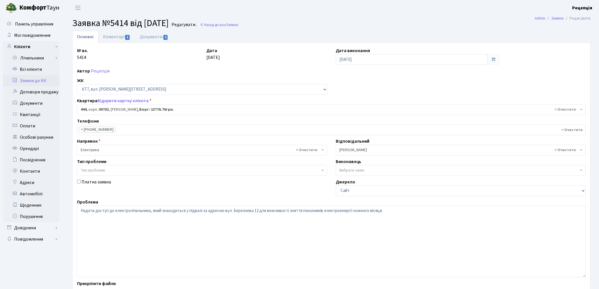
select select "18409"
click at [155, 38] on link "Документи 1" at bounding box center [154, 37] width 38 height 12
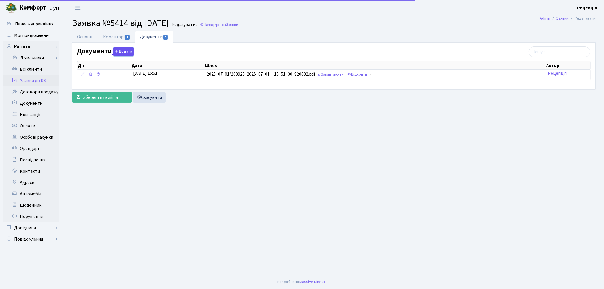
click at [127, 49] on button "Додати" at bounding box center [123, 51] width 20 height 9
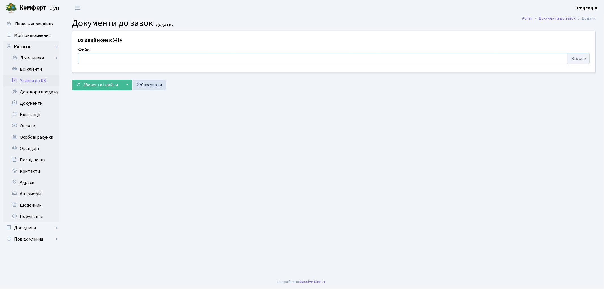
click at [570, 58] on input "file" at bounding box center [333, 58] width 511 height 11
type input "C:\fakepath\сканирование0633.pdf"
click at [92, 87] on span "Зберегти і вийти" at bounding box center [100, 85] width 35 height 6
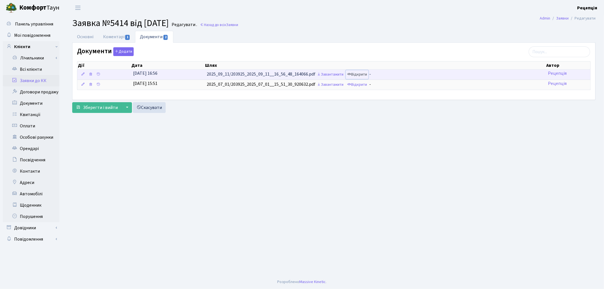
click at [366, 73] on link "Відкрити" at bounding box center [357, 74] width 23 height 9
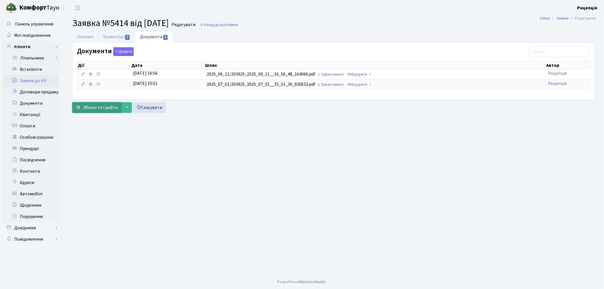
click at [100, 109] on span "Зберегти і вийти" at bounding box center [100, 107] width 35 height 6
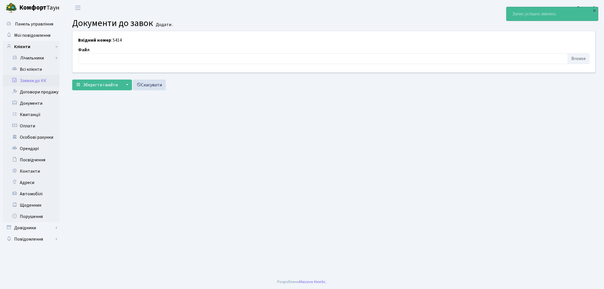
click at [37, 81] on link "Заявки до КК" at bounding box center [31, 80] width 57 height 11
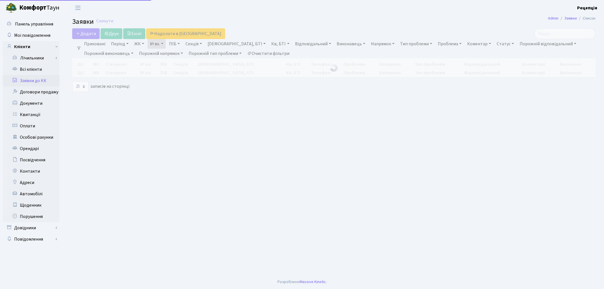
select select "25"
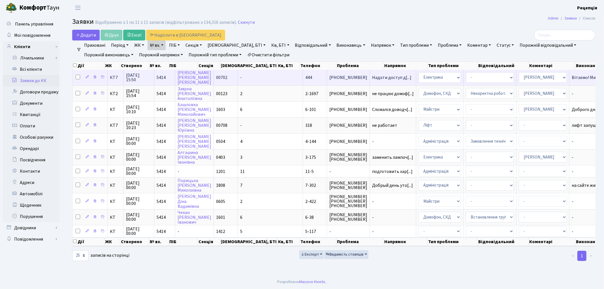
click at [303, 78] on td "444" at bounding box center [315, 78] width 24 height 16
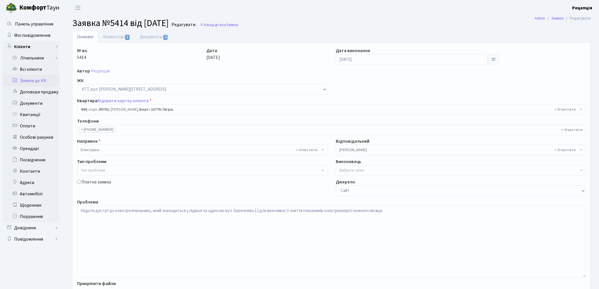
select select "18409"
click at [115, 38] on link "Коментарі 1" at bounding box center [116, 37] width 37 height 12
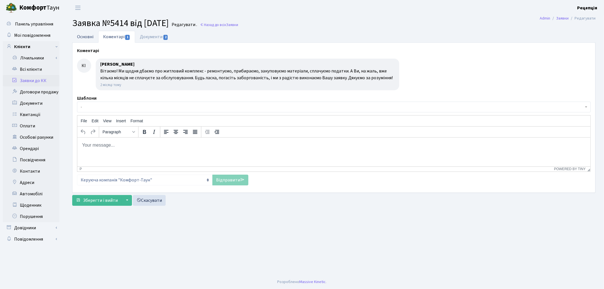
click at [92, 38] on link "Основні" at bounding box center [85, 37] width 26 height 12
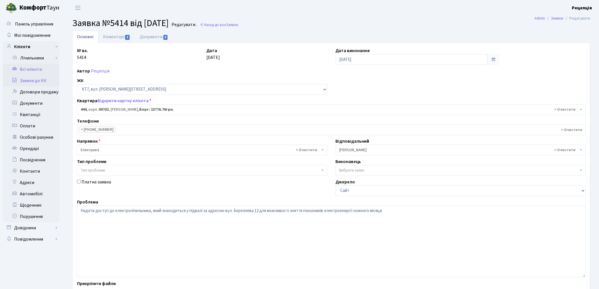
click at [27, 71] on link "Всі клієнти" at bounding box center [31, 69] width 57 height 11
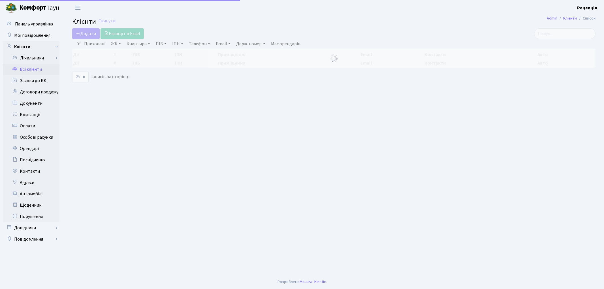
select select "25"
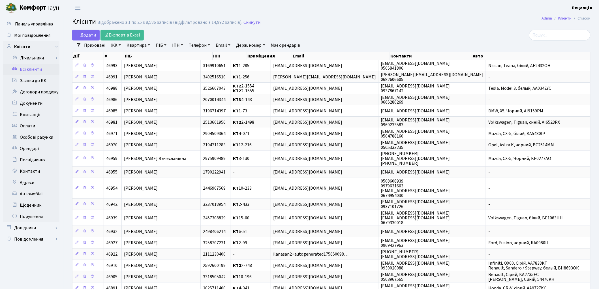
click at [114, 46] on link "ЖК" at bounding box center [116, 45] width 14 height 10
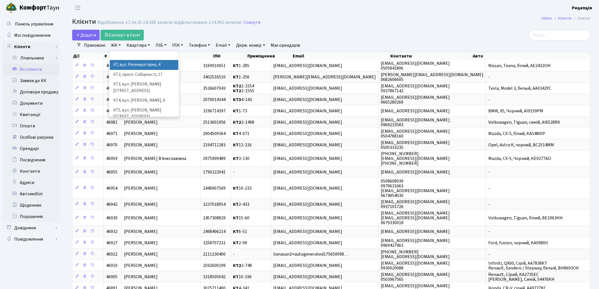
click at [123, 63] on li "КТ, вул. Регенераторна, 4" at bounding box center [144, 65] width 68 height 10
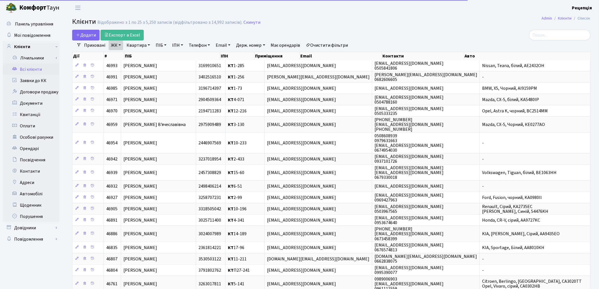
click at [143, 46] on link "Квартира" at bounding box center [138, 45] width 28 height 10
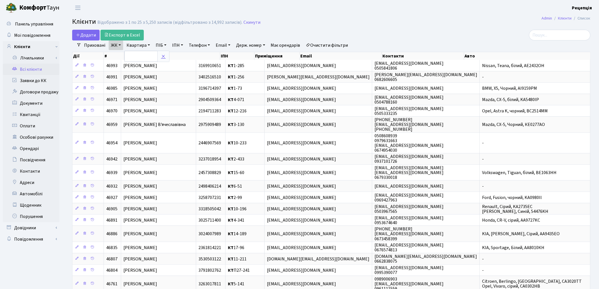
click at [166, 57] on link at bounding box center [163, 56] width 12 height 11
click at [37, 81] on link "Заявки до КК" at bounding box center [31, 80] width 57 height 11
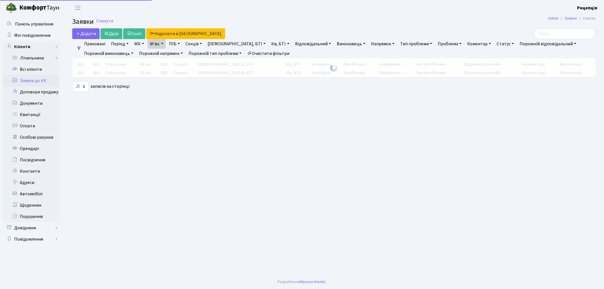
select select
select select "25"
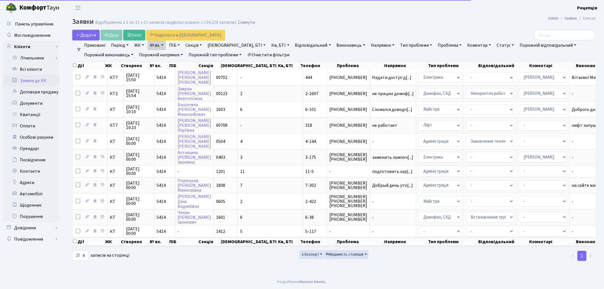
click at [260, 54] on link "Очистити фільтри" at bounding box center [268, 55] width 47 height 10
select select
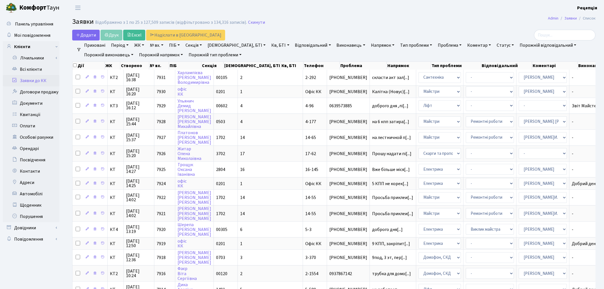
click at [135, 46] on link "ЖК" at bounding box center [139, 45] width 14 height 10
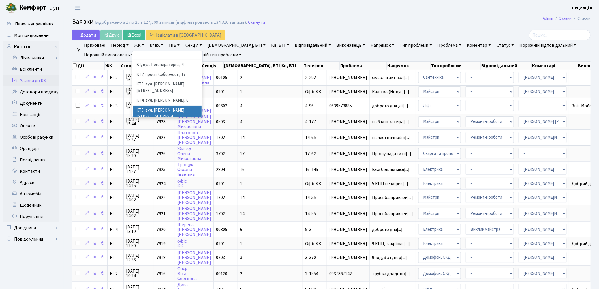
click at [177, 106] on li "КТ5, вул. [PERSON_NAME][STREET_ADDRESS]" at bounding box center [167, 114] width 68 height 16
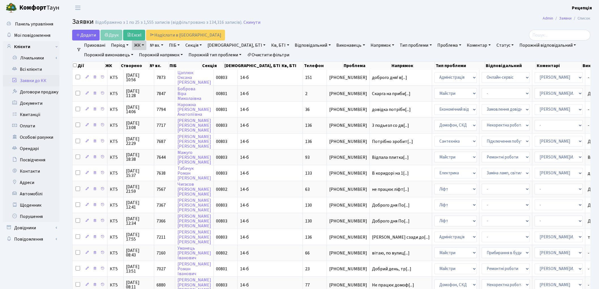
click at [269, 46] on link "Кв, БТІ" at bounding box center [280, 45] width 22 height 10
type input "36"
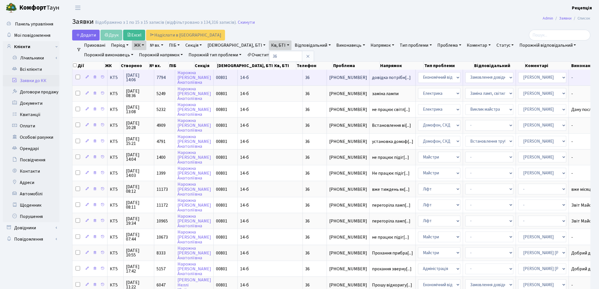
click at [305, 75] on span "36" at bounding box center [307, 77] width 5 height 6
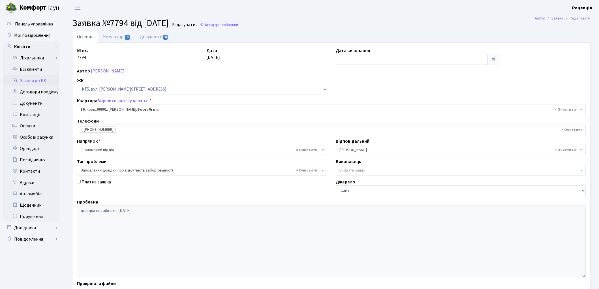
select select "17566"
select select "35"
click at [116, 38] on link "Коментарі 0" at bounding box center [116, 37] width 37 height 12
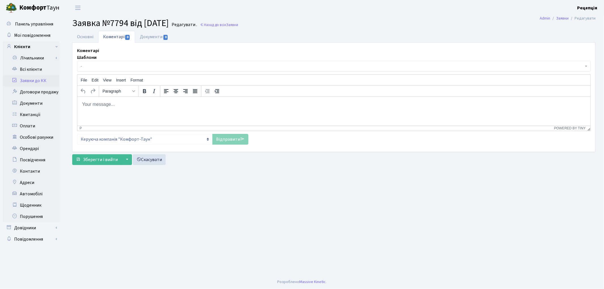
click at [124, 64] on span "-" at bounding box center [332, 66] width 503 height 6
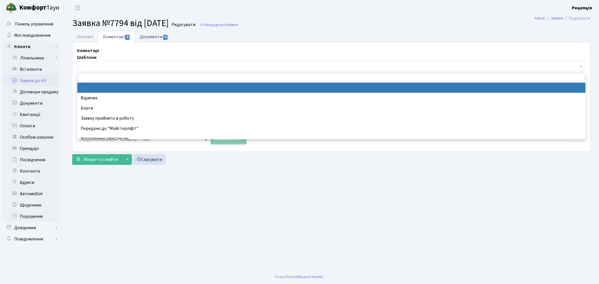
click at [154, 35] on link "Документи 0" at bounding box center [154, 37] width 38 height 12
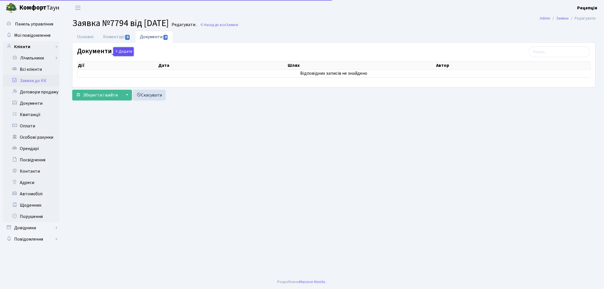
click at [125, 50] on button "Додати" at bounding box center [123, 51] width 20 height 9
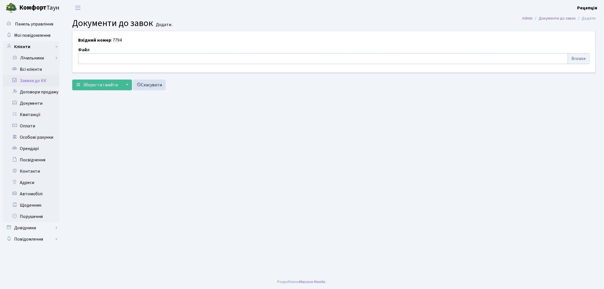
click at [580, 57] on input "file" at bounding box center [333, 58] width 511 height 11
type input "C:\fakepath\сканирование0634.pdf"
click at [89, 80] on button "Зберегти і вийти" at bounding box center [96, 85] width 49 height 11
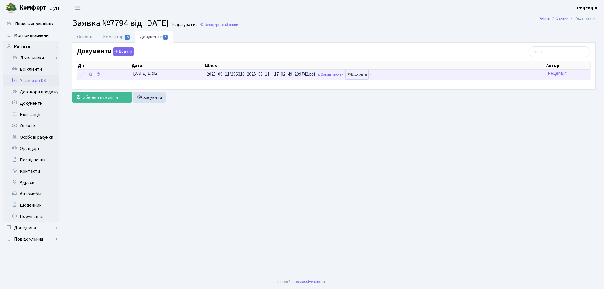
click at [359, 77] on link "Відкрити" at bounding box center [357, 74] width 23 height 9
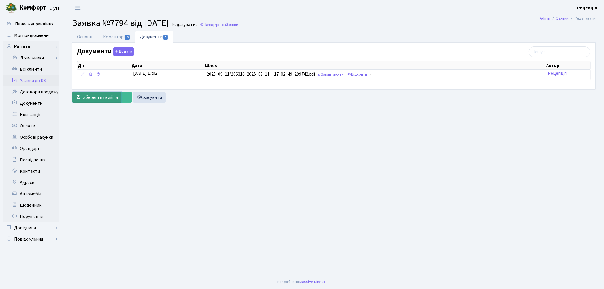
click at [83, 99] on span "Зберегти і вийти" at bounding box center [100, 97] width 35 height 6
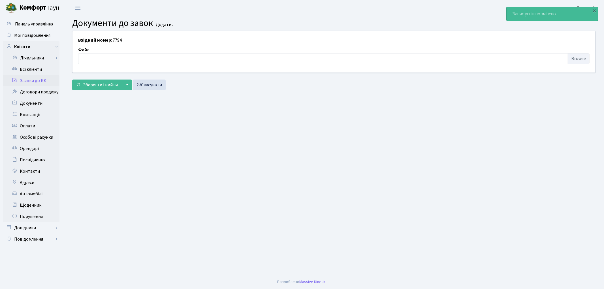
click at [38, 80] on link "Заявки до КК" at bounding box center [31, 80] width 57 height 11
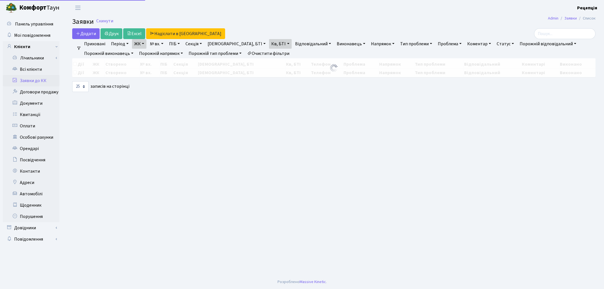
select select "25"
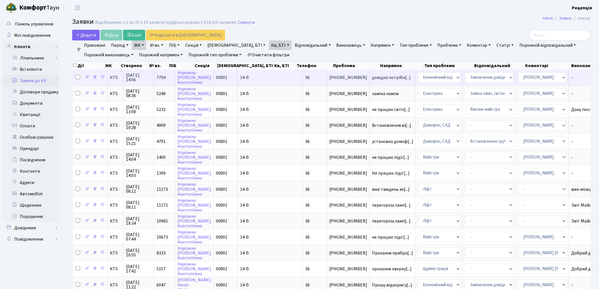
click at [220, 74] on td "00801" at bounding box center [226, 78] width 24 height 16
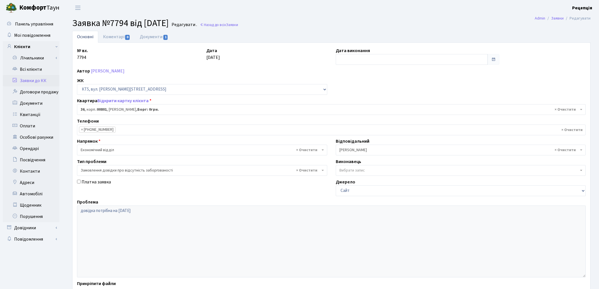
select select "17566"
select select "35"
click at [350, 57] on input "text" at bounding box center [412, 59] width 152 height 11
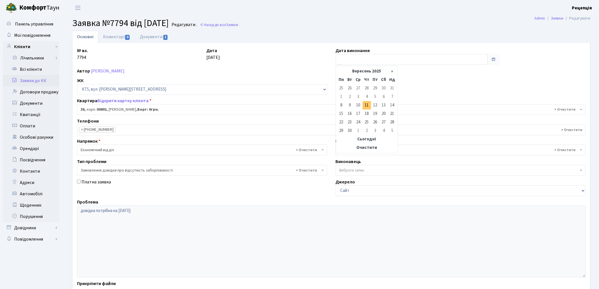
click at [366, 104] on td "11" at bounding box center [367, 105] width 8 height 8
type input "11.09.2025"
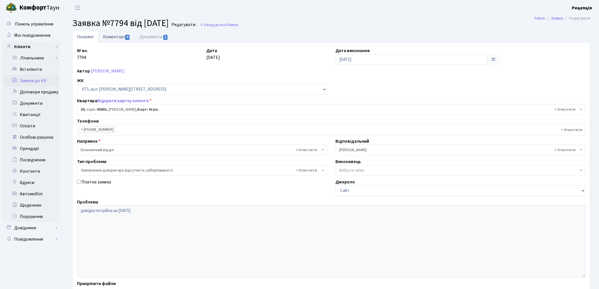
click at [113, 38] on link "Коментарі 0" at bounding box center [116, 37] width 37 height 12
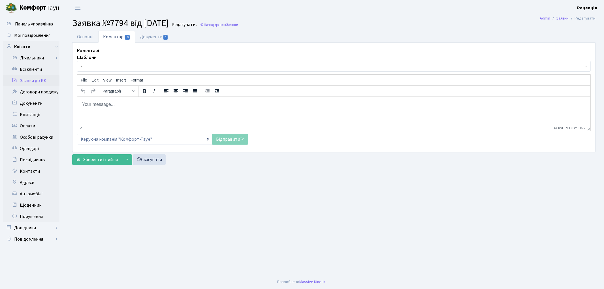
click at [106, 65] on span "-" at bounding box center [332, 66] width 503 height 6
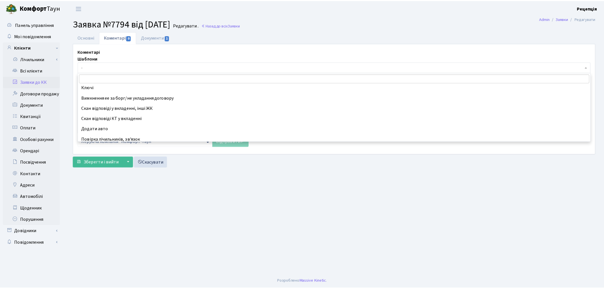
scroll to position [189, 0]
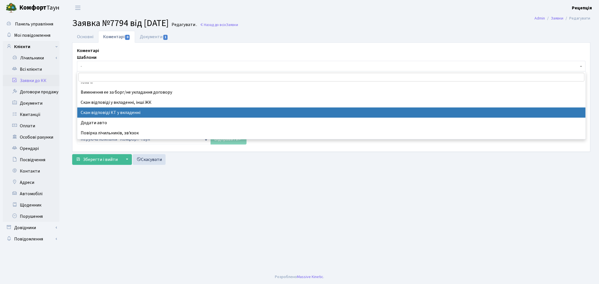
select select "55"
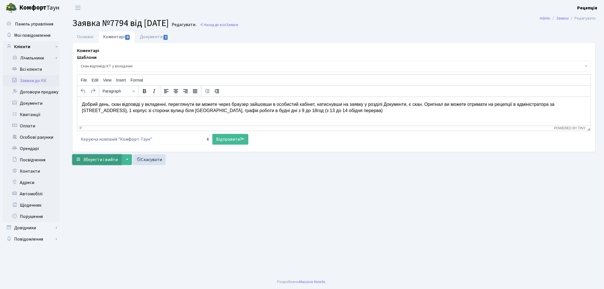
click at [87, 160] on span "Зберегти і вийти" at bounding box center [100, 160] width 35 height 6
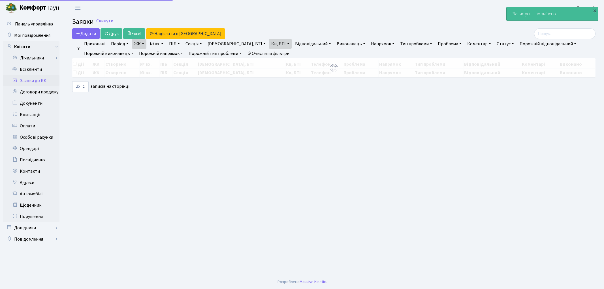
select select "25"
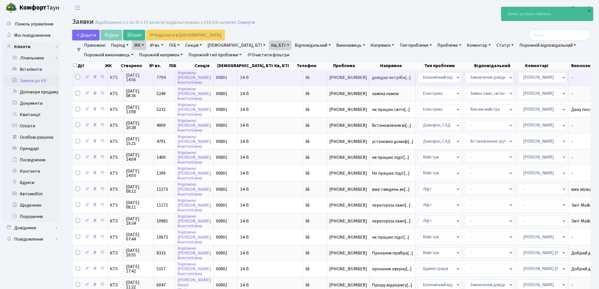
click at [240, 80] on span "14-б" at bounding box center [244, 77] width 9 height 6
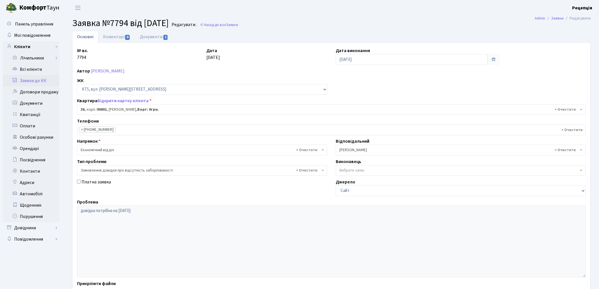
select select "17566"
select select "35"
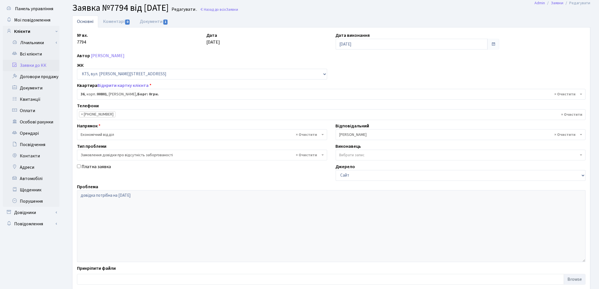
scroll to position [49, 0]
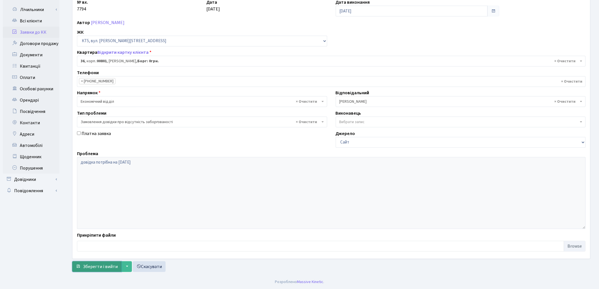
click at [109, 264] on span "Зберегти і вийти" at bounding box center [100, 266] width 35 height 6
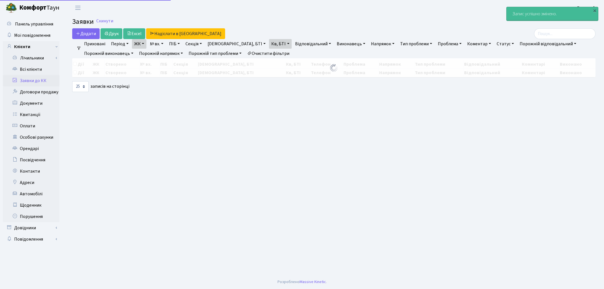
select select "25"
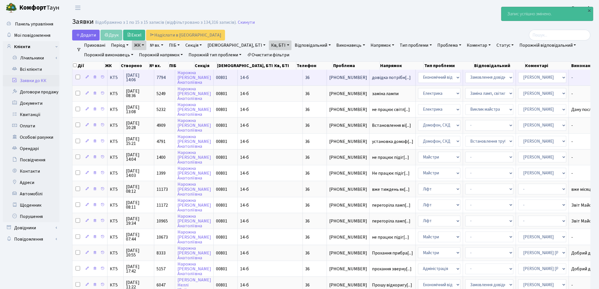
click at [238, 73] on td "14-б" at bounding box center [270, 78] width 65 height 16
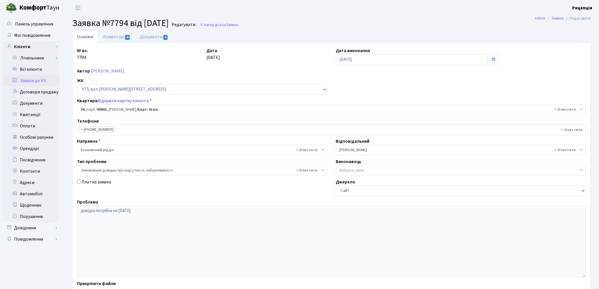
select select "17566"
select select "35"
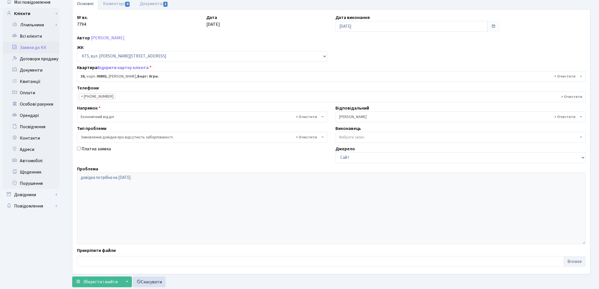
scroll to position [49, 0]
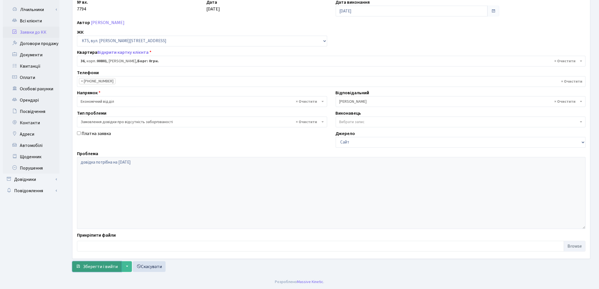
click at [103, 270] on button "Зберегти і вийти" at bounding box center [96, 266] width 49 height 11
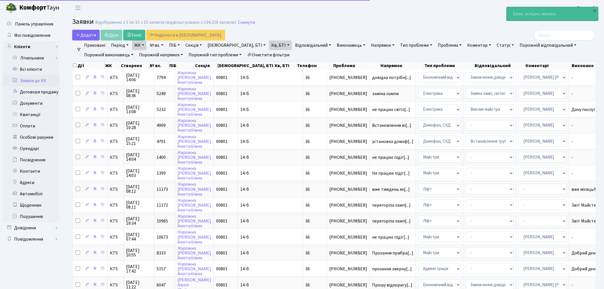
select select "25"
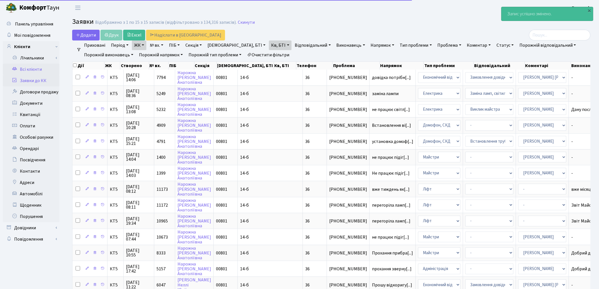
click at [35, 70] on link "Всі клієнти" at bounding box center [31, 69] width 57 height 11
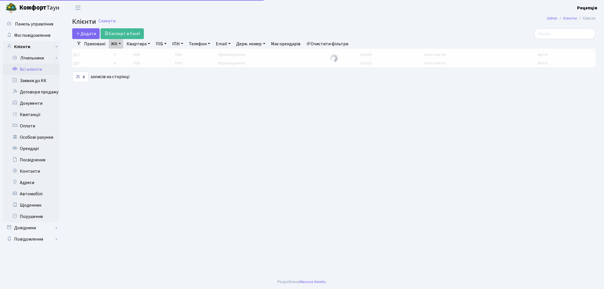
select select "25"
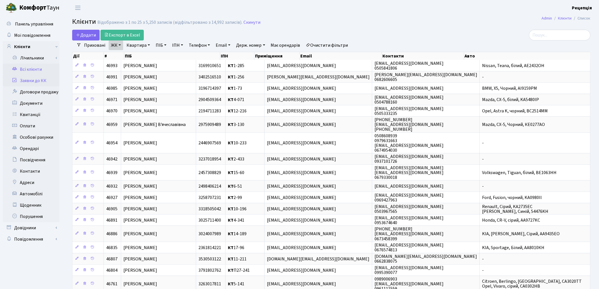
click at [31, 82] on link "Заявки до КК" at bounding box center [31, 80] width 57 height 11
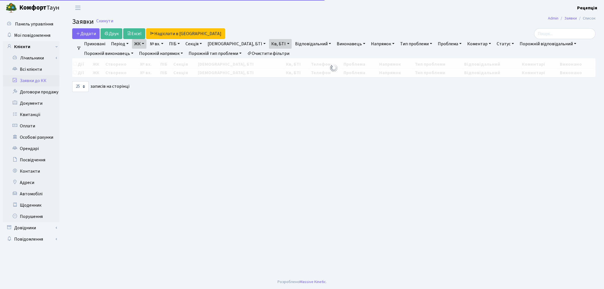
select select "25"
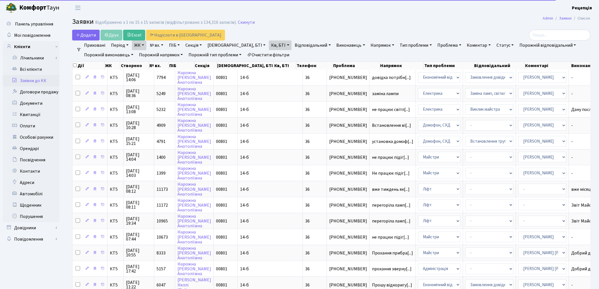
click at [276, 54] on link "Очистити фільтри" at bounding box center [268, 55] width 47 height 10
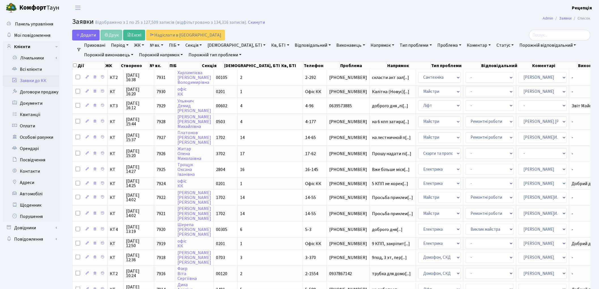
click at [144, 47] on link "ЖК" at bounding box center [139, 45] width 14 height 10
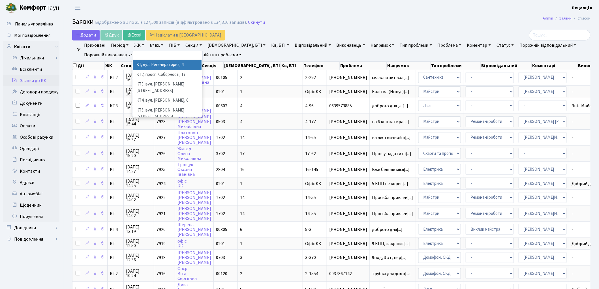
click at [155, 64] on li "КТ, вул. Регенераторна, 4" at bounding box center [167, 65] width 68 height 10
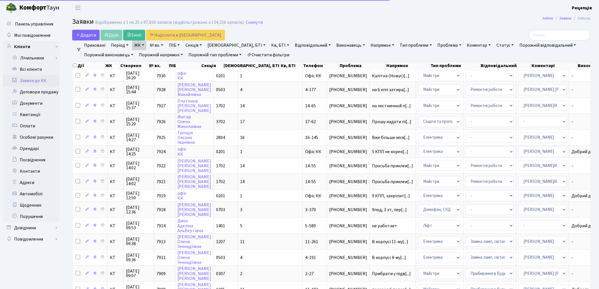
click at [162, 43] on link "№ вх." at bounding box center [156, 45] width 18 height 10
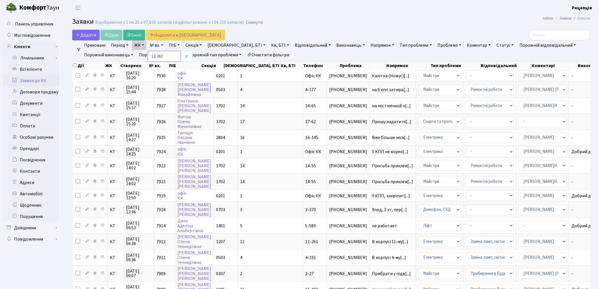
type input "12-263"
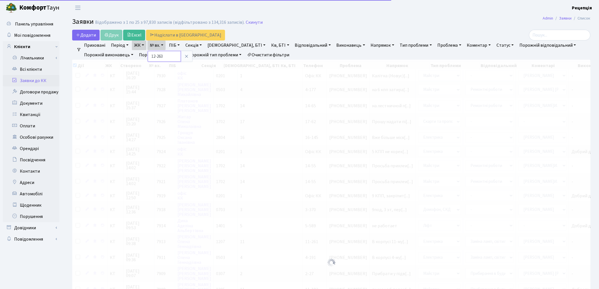
checkbox input "true"
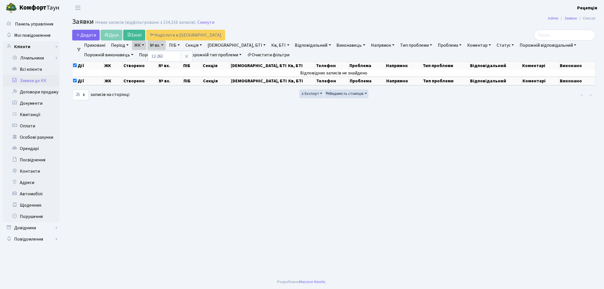
click at [260, 55] on link "Очистити фільтри" at bounding box center [268, 55] width 47 height 10
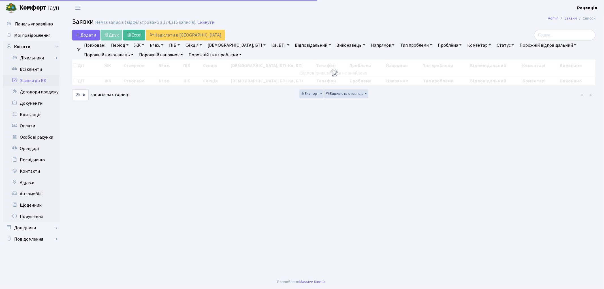
checkbox input "false"
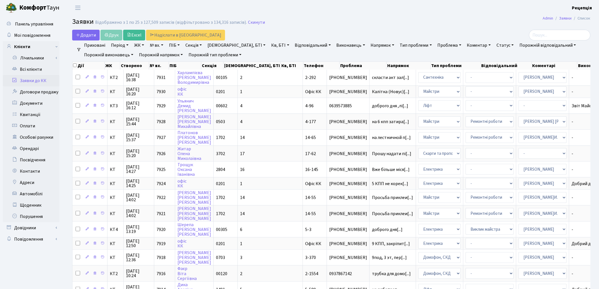
click at [137, 44] on link "ЖК" at bounding box center [139, 45] width 14 height 10
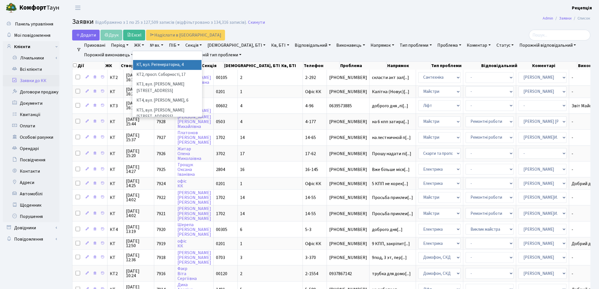
click at [149, 63] on li "КТ, вул. Регенераторна, 4" at bounding box center [167, 65] width 68 height 10
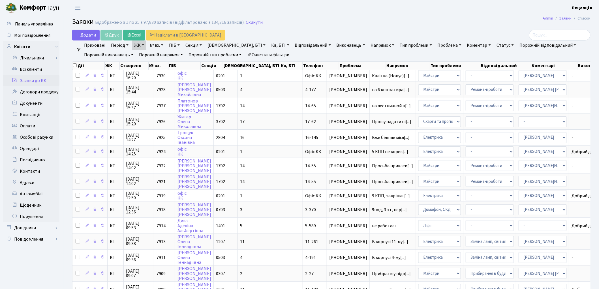
click at [260, 54] on link "Очистити фільтри" at bounding box center [268, 55] width 47 height 10
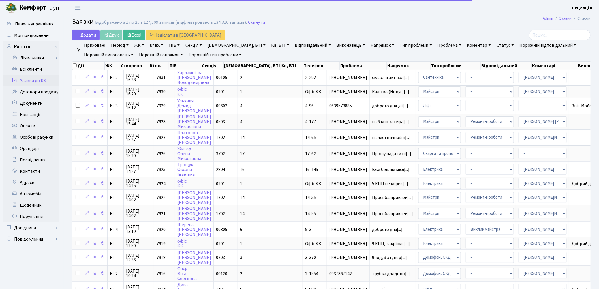
click at [139, 45] on link "ЖК" at bounding box center [139, 45] width 14 height 10
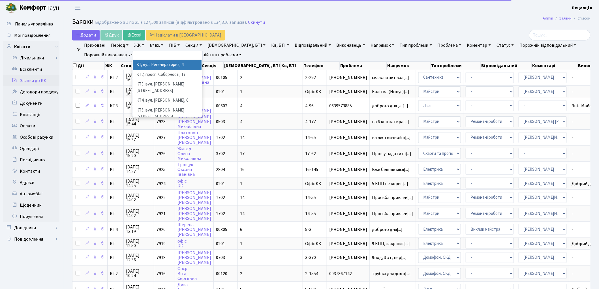
click at [149, 63] on li "КТ, вул. Регенераторна, 4" at bounding box center [167, 65] width 68 height 10
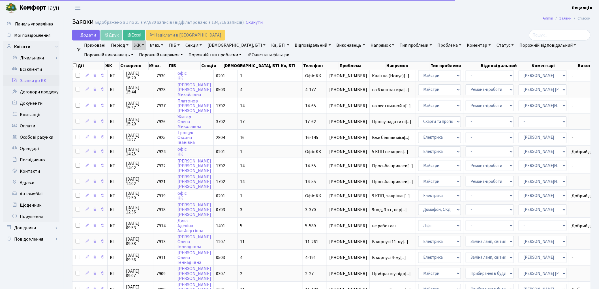
click at [269, 47] on link "Кв, БТІ" at bounding box center [280, 45] width 22 height 10
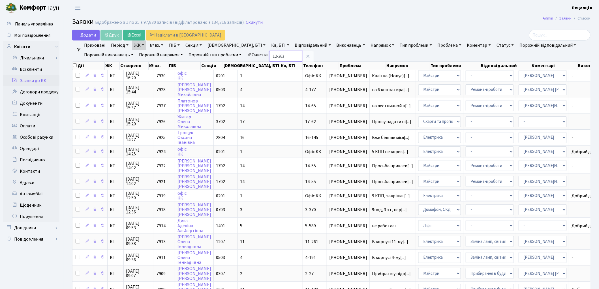
type input "12-263"
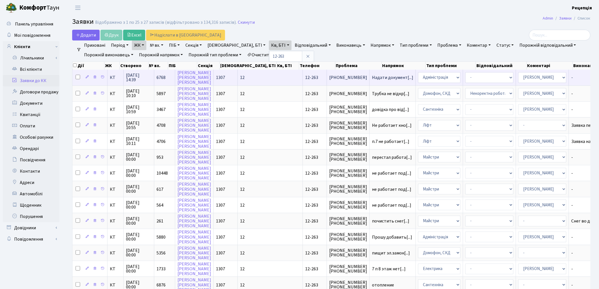
click at [303, 73] on td "12-263" at bounding box center [315, 78] width 24 height 16
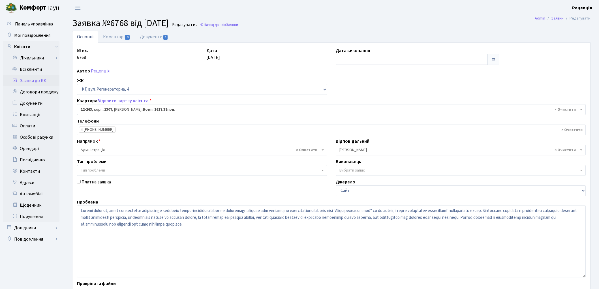
select select "7370"
click at [158, 40] on link "Документи 1" at bounding box center [154, 37] width 38 height 12
select select "25"
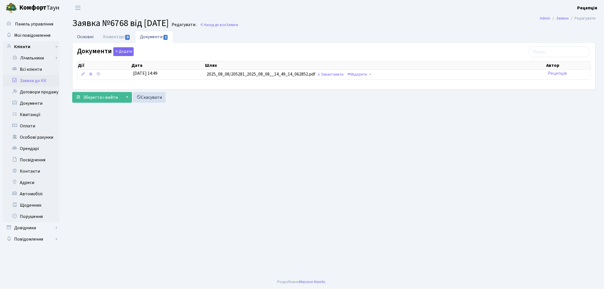
click at [88, 35] on link "Основні" at bounding box center [85, 37] width 26 height 12
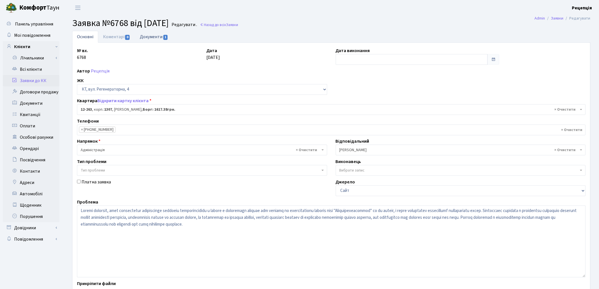
click at [146, 34] on link "Документи 1" at bounding box center [154, 37] width 38 height 12
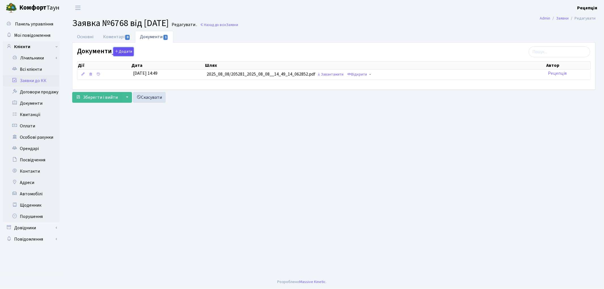
click at [125, 48] on button "Додати" at bounding box center [123, 51] width 20 height 9
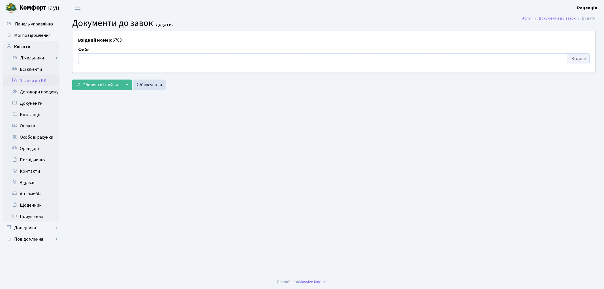
click at [574, 59] on input "file" at bounding box center [333, 58] width 511 height 11
type input "C:\fakepath\сканирование0637.pdf"
click at [102, 85] on span "Зберегти і вийти" at bounding box center [100, 85] width 35 height 6
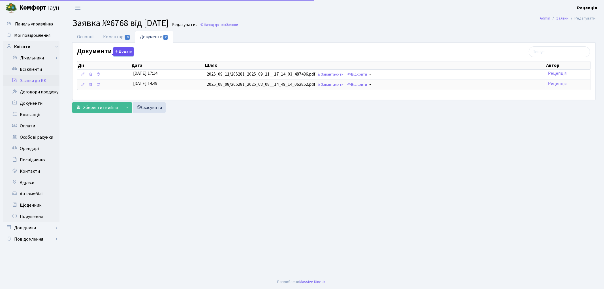
click at [128, 50] on button "Додати" at bounding box center [123, 51] width 20 height 9
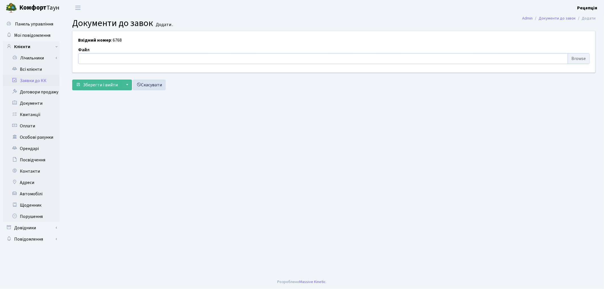
click at [573, 55] on input "file" at bounding box center [333, 58] width 511 height 11
type input "C:\fakepath\сканирование0636.pdf"
click at [97, 87] on span "Зберегти і вийти" at bounding box center [100, 85] width 35 height 6
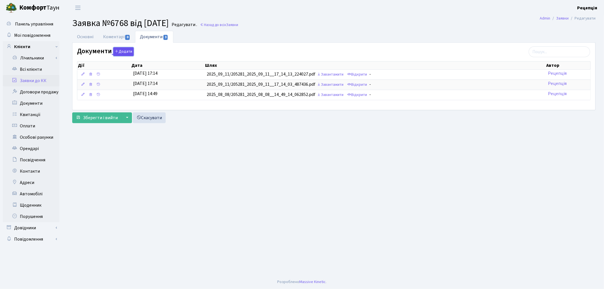
click at [127, 51] on button "Додати" at bounding box center [123, 51] width 20 height 9
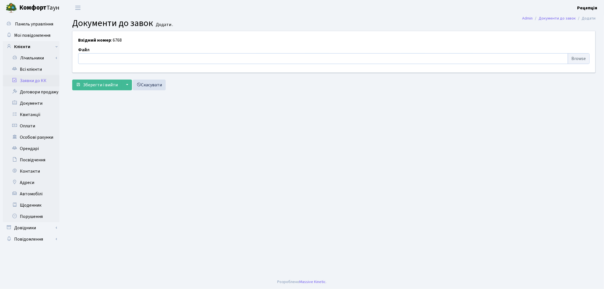
click at [576, 57] on input "file" at bounding box center [333, 58] width 511 height 11
type input "C:\fakepath\сканирование0635.pdf"
click at [109, 89] on button "Зберегти і вийти" at bounding box center [96, 85] width 49 height 11
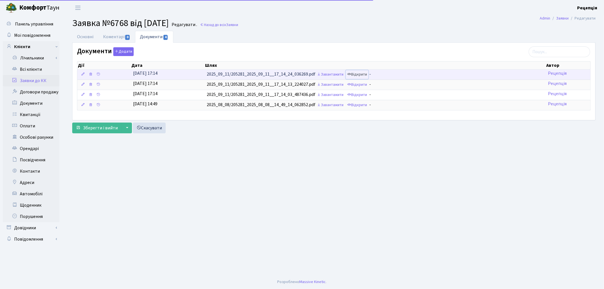
click at [360, 76] on link "Відкрити" at bounding box center [357, 74] width 23 height 9
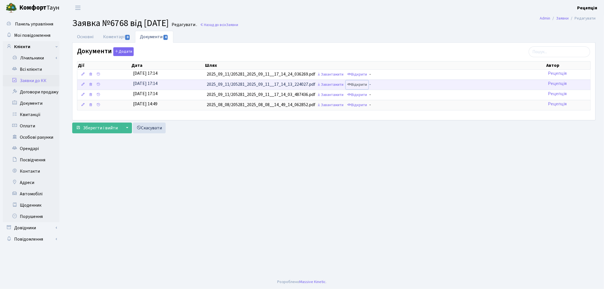
click at [358, 86] on link "Відкрити" at bounding box center [357, 84] width 23 height 9
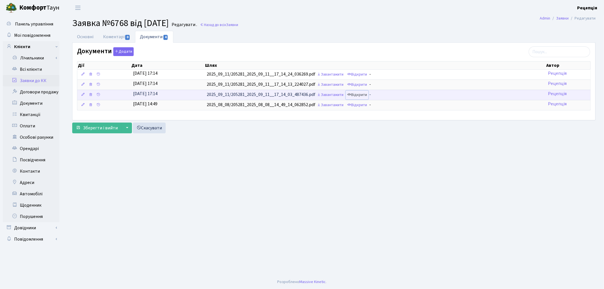
click at [364, 97] on link "Відкрити" at bounding box center [357, 95] width 23 height 9
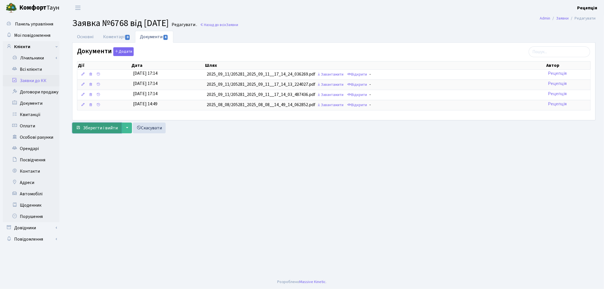
click at [105, 129] on span "Зберегти і вийти" at bounding box center [100, 128] width 35 height 6
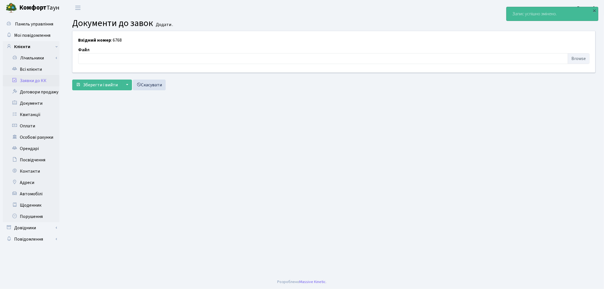
click at [35, 81] on link "Заявки до КК" at bounding box center [31, 80] width 57 height 11
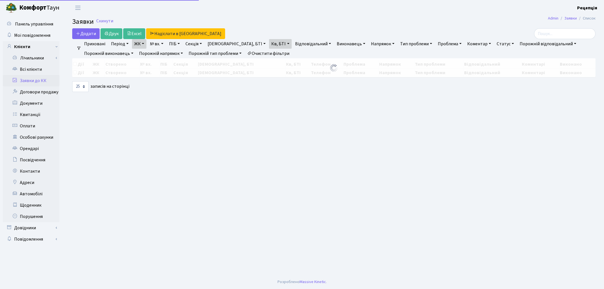
select select "25"
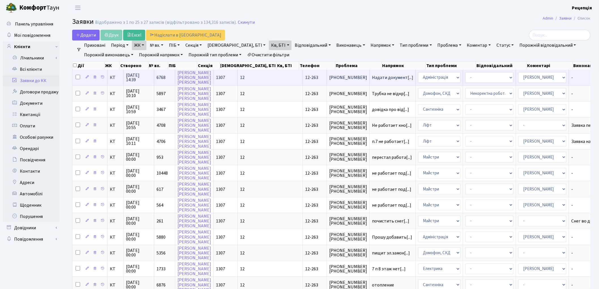
click at [225, 76] on td "1307" at bounding box center [226, 78] width 24 height 16
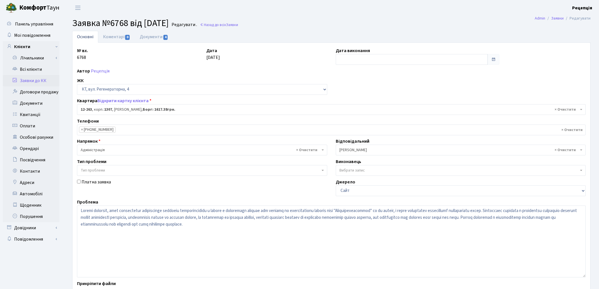
select select "7370"
click at [117, 37] on link "Коментарі 0" at bounding box center [116, 37] width 37 height 12
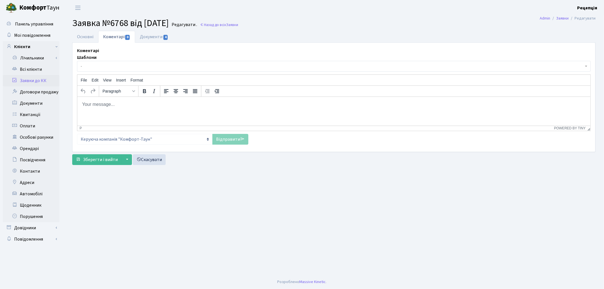
click at [108, 67] on span "-" at bounding box center [332, 66] width 503 height 6
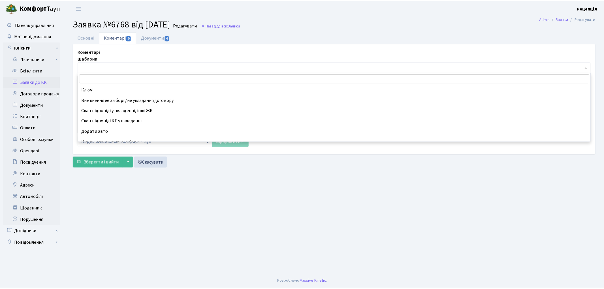
scroll to position [187, 0]
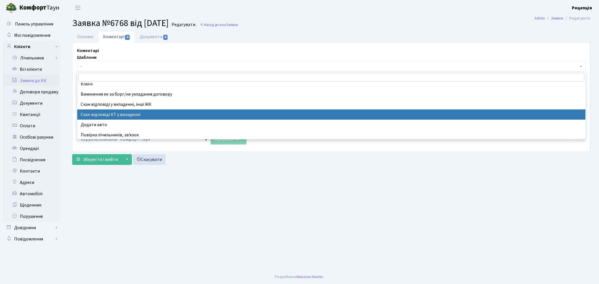
select select "55"
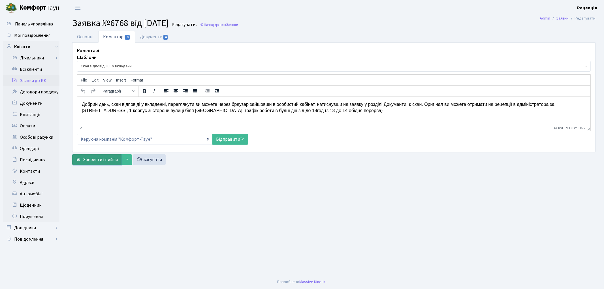
click at [95, 160] on span "Зберегти і вийти" at bounding box center [100, 160] width 35 height 6
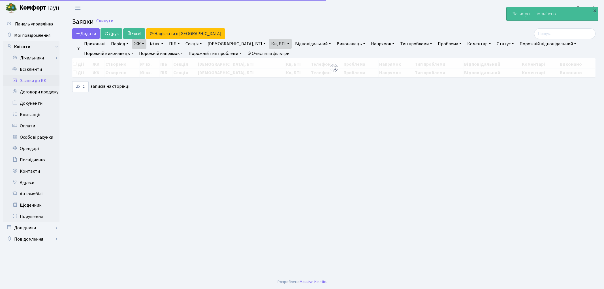
select select "25"
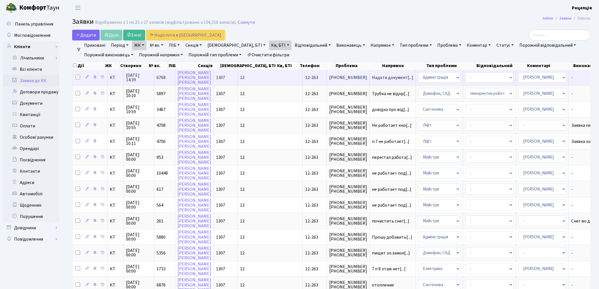
click at [245, 79] on td "12" at bounding box center [270, 78] width 65 height 16
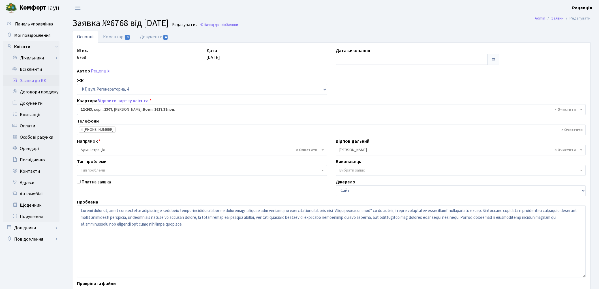
select select "7370"
click at [357, 62] on input "text" at bounding box center [412, 59] width 152 height 11
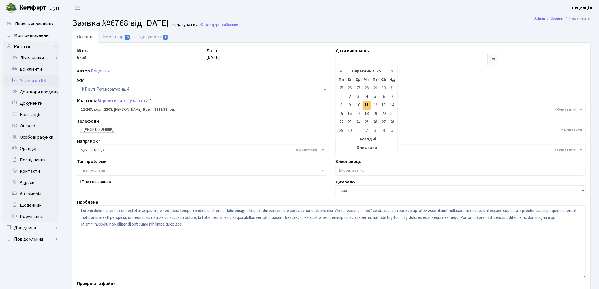
click at [369, 107] on td "11" at bounding box center [367, 105] width 8 height 8
type input "[DATE]"
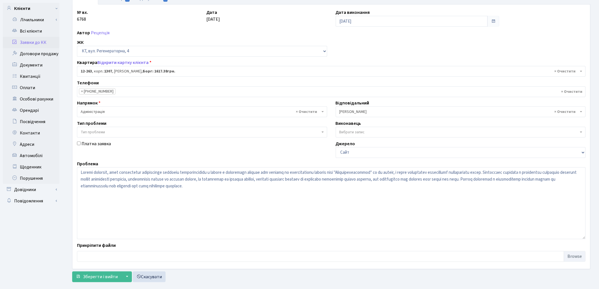
scroll to position [41, 0]
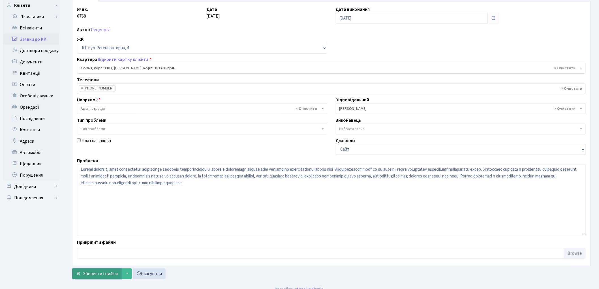
click at [84, 275] on span "Зберегти і вийти" at bounding box center [100, 274] width 35 height 6
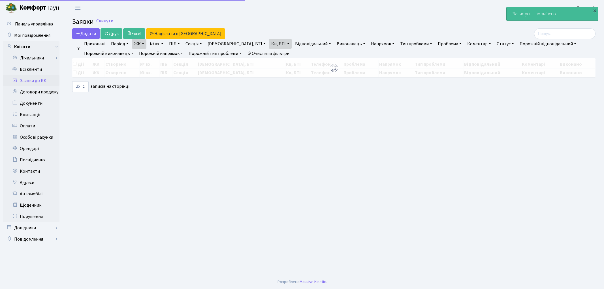
select select "25"
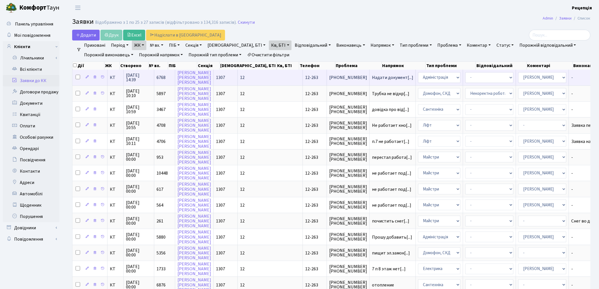
click at [303, 81] on td "12-263" at bounding box center [315, 78] width 24 height 16
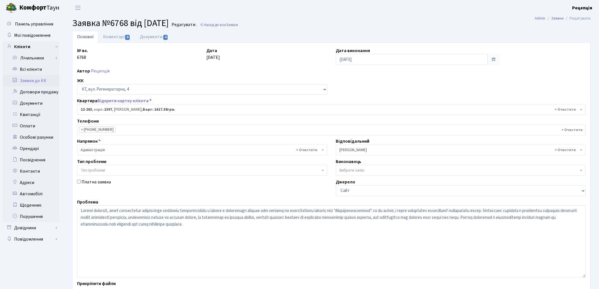
select select "7370"
click at [123, 38] on link "Коментарі 0" at bounding box center [116, 37] width 37 height 12
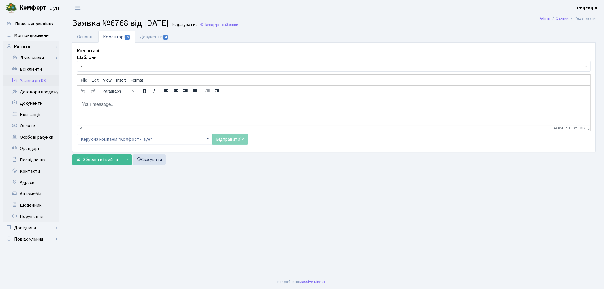
click at [107, 65] on span "-" at bounding box center [332, 66] width 503 height 6
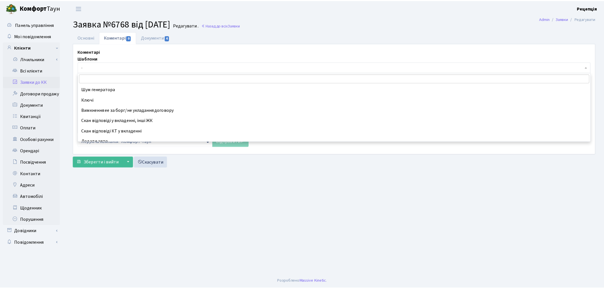
scroll to position [177, 0]
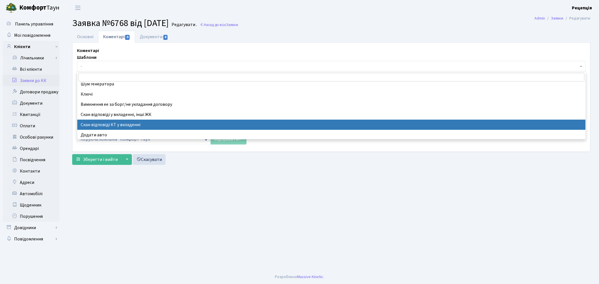
select select "55"
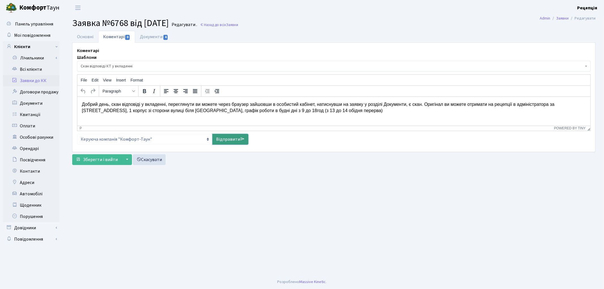
click at [234, 137] on link "Відправити" at bounding box center [230, 139] width 36 height 11
select select
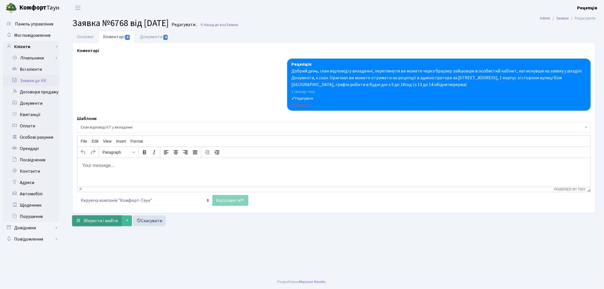
click at [104, 219] on span "Зберегти і вийти" at bounding box center [100, 221] width 35 height 6
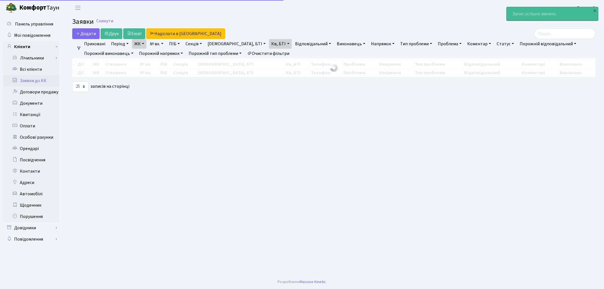
select select "25"
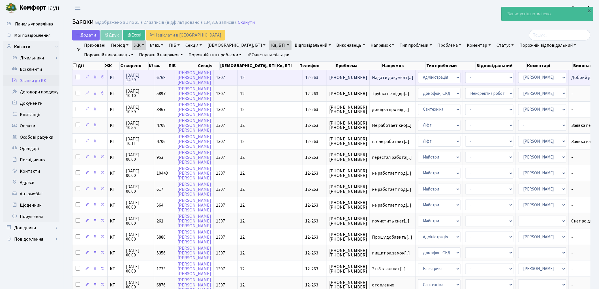
click at [255, 81] on td "12" at bounding box center [270, 78] width 65 height 16
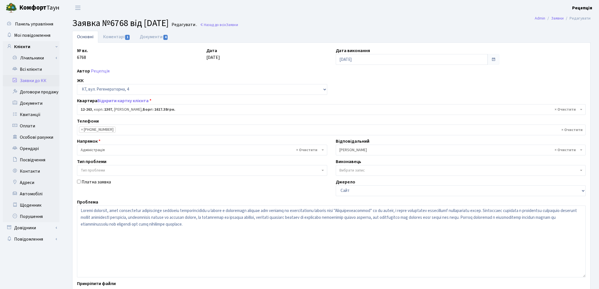
select select "7370"
click at [159, 37] on link "Документи 4" at bounding box center [154, 37] width 38 height 12
select select "25"
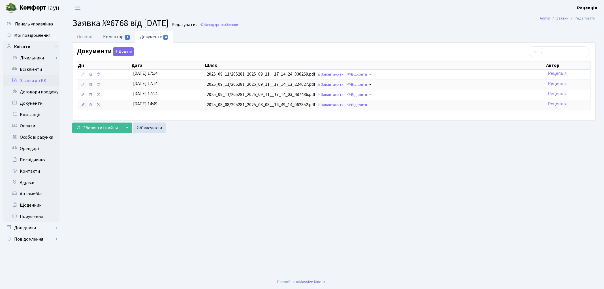
click at [110, 36] on link "Коментарі 1" at bounding box center [116, 37] width 37 height 12
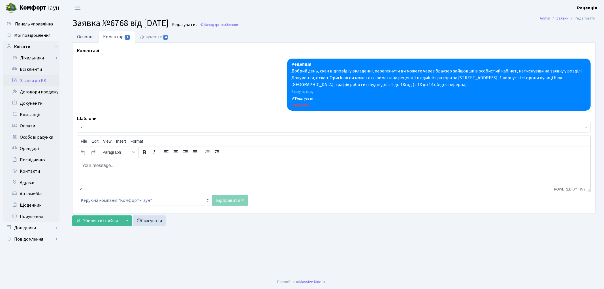
click at [91, 35] on link "Основні" at bounding box center [85, 37] width 26 height 12
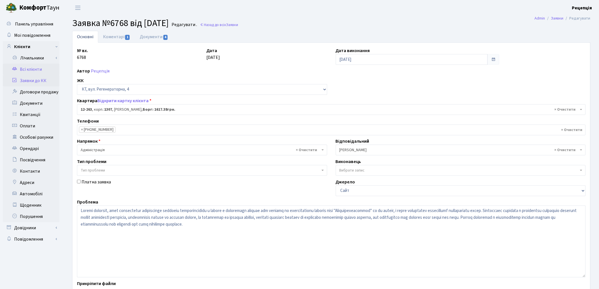
click at [32, 70] on link "Всі клієнти" at bounding box center [31, 69] width 57 height 11
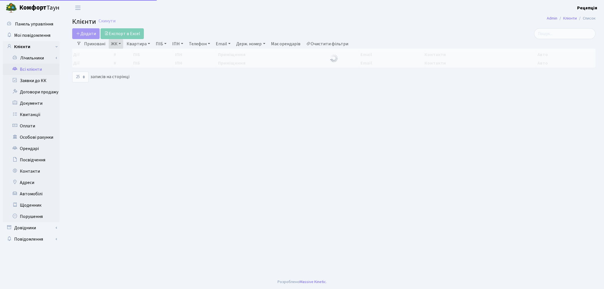
select select "25"
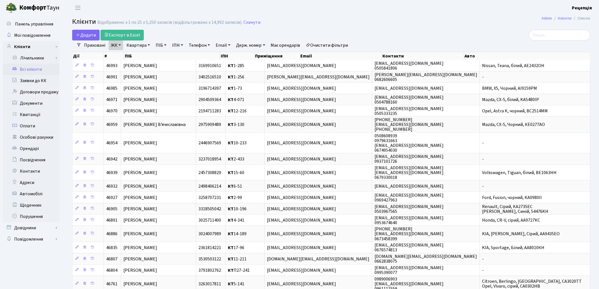
click at [343, 44] on link "Очистити фільтри" at bounding box center [327, 45] width 47 height 10
select select
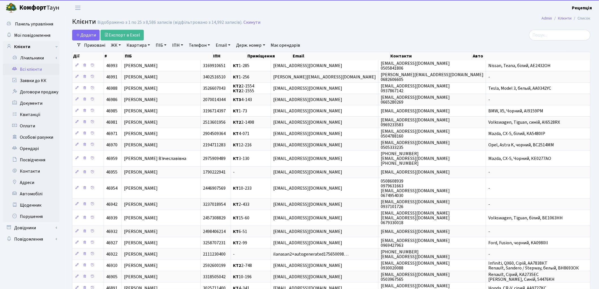
click at [116, 48] on link "ЖК" at bounding box center [116, 45] width 14 height 10
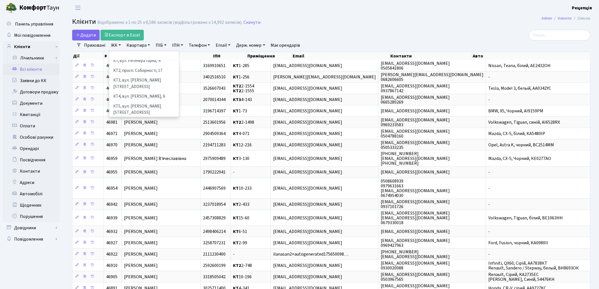
scroll to position [2, 0]
click at [157, 104] on li "КТ5, вул. [PERSON_NAME][STREET_ADDRESS]" at bounding box center [144, 112] width 68 height 16
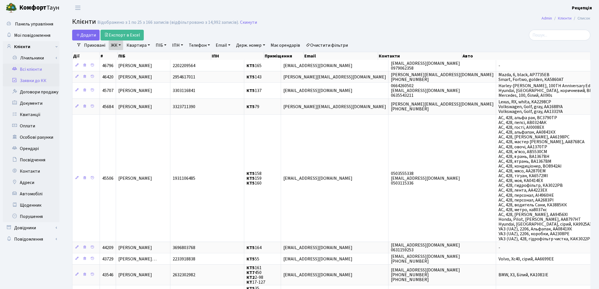
click at [45, 80] on link "Заявки до КК" at bounding box center [31, 80] width 57 height 11
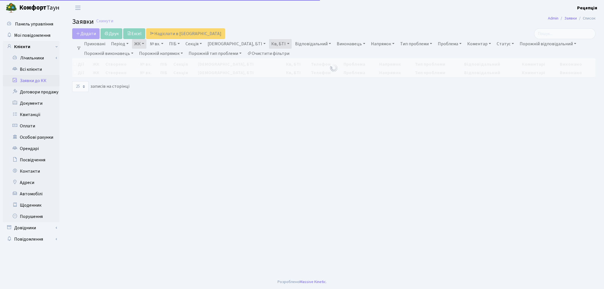
select select "25"
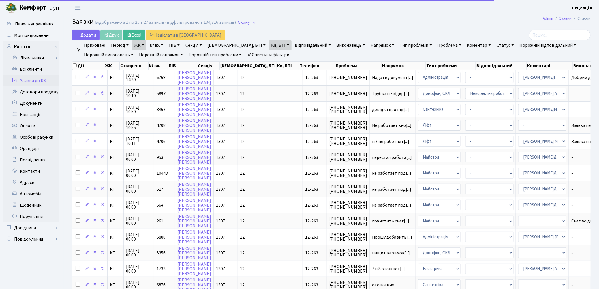
click at [287, 52] on link "Очистити фільтри" at bounding box center [268, 55] width 47 height 10
select select
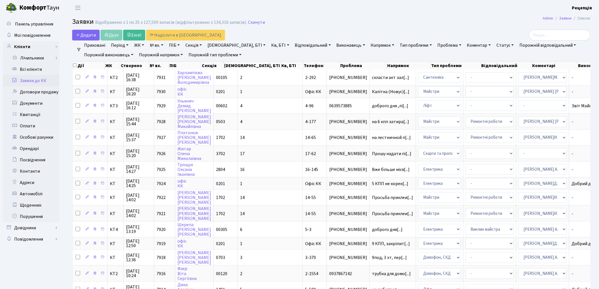
click at [143, 44] on link "ЖК" at bounding box center [139, 45] width 14 height 10
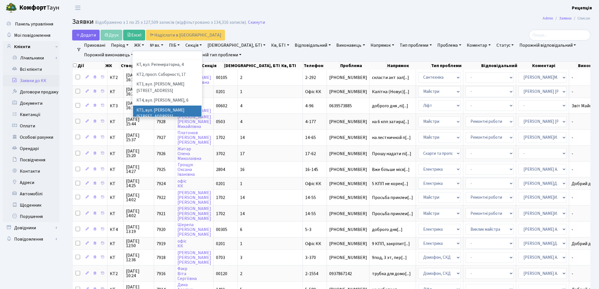
click at [178, 106] on li "КТ5, вул. [PERSON_NAME][STREET_ADDRESS]" at bounding box center [167, 114] width 68 height 16
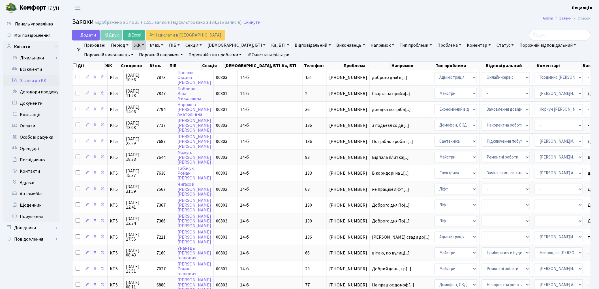
click at [269, 46] on link "Кв, БТІ" at bounding box center [280, 45] width 22 height 10
type input "36"
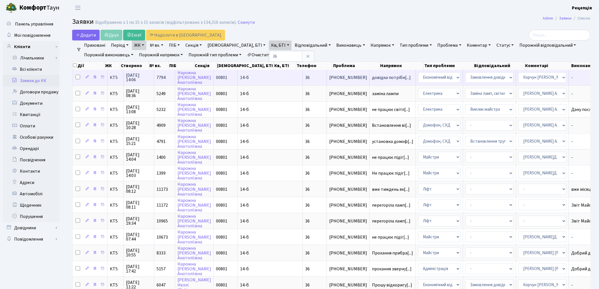
click at [303, 78] on td "36" at bounding box center [315, 78] width 24 height 16
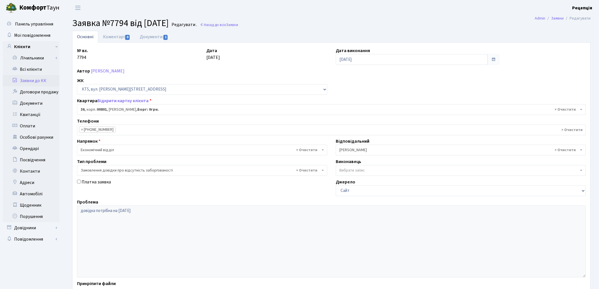
select select "17566"
select select "35"
click at [116, 33] on link "Коментарі 0" at bounding box center [116, 37] width 37 height 12
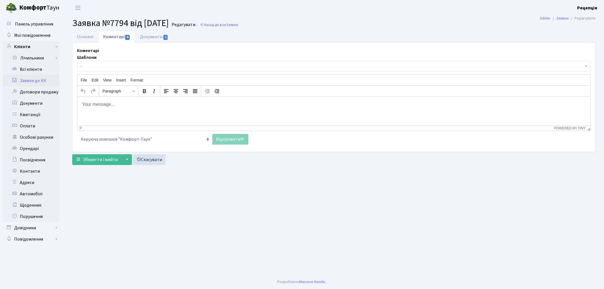
click at [119, 65] on span "-" at bounding box center [332, 66] width 503 height 6
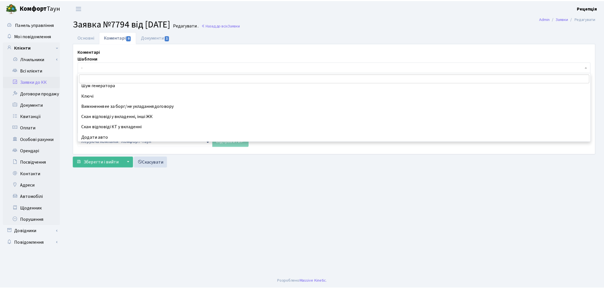
scroll to position [181, 0]
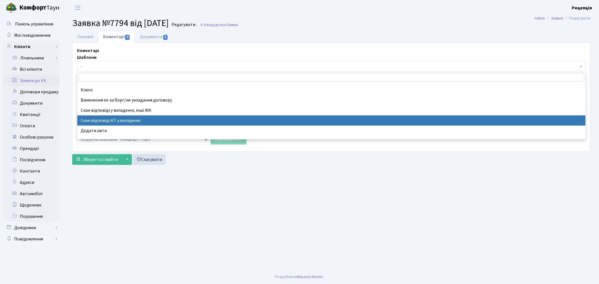
select select "55"
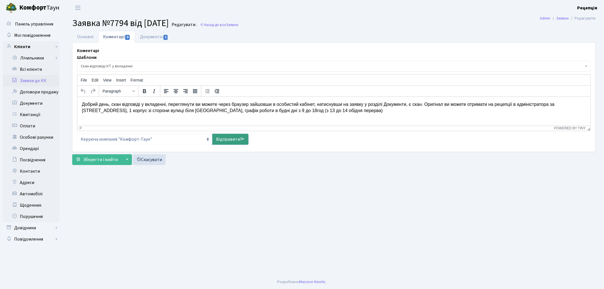
click at [240, 137] on icon at bounding box center [242, 139] width 5 height 5
select select
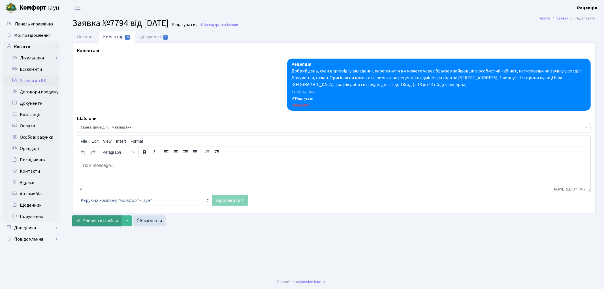
click at [91, 220] on span "Зберегти і вийти" at bounding box center [100, 221] width 35 height 6
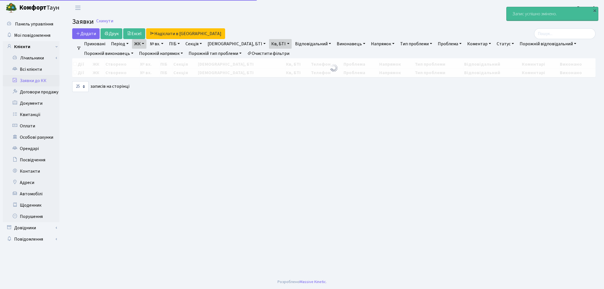
select select "25"
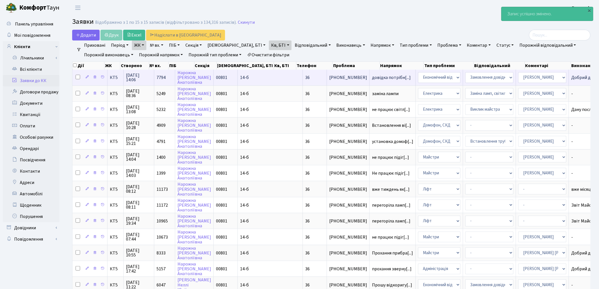
click at [303, 81] on td "36" at bounding box center [315, 78] width 24 height 16
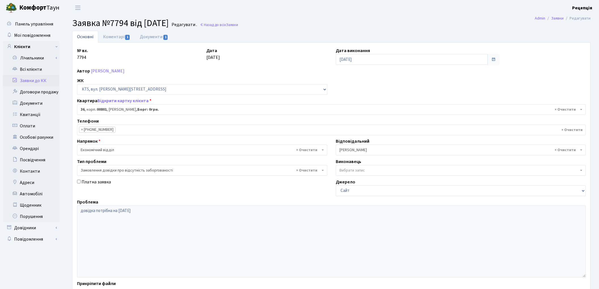
select select "17566"
select select "35"
click at [119, 40] on link "Коментарі 1" at bounding box center [116, 37] width 37 height 12
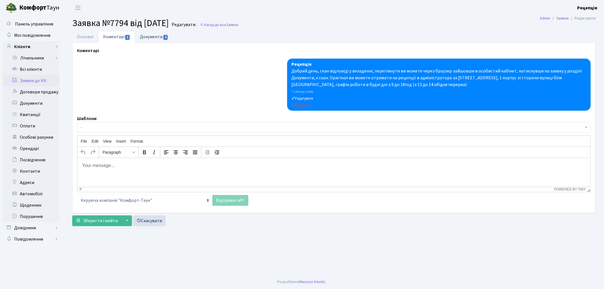
click at [147, 36] on link "Документи 1" at bounding box center [154, 37] width 38 height 12
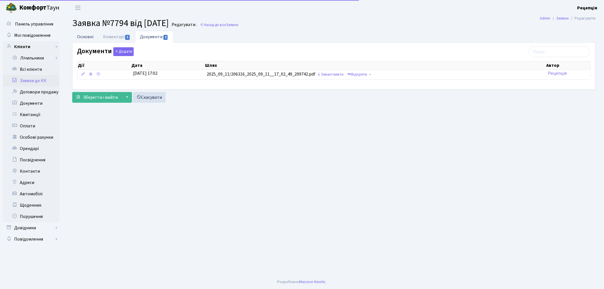
click at [83, 36] on link "Основні" at bounding box center [85, 37] width 26 height 12
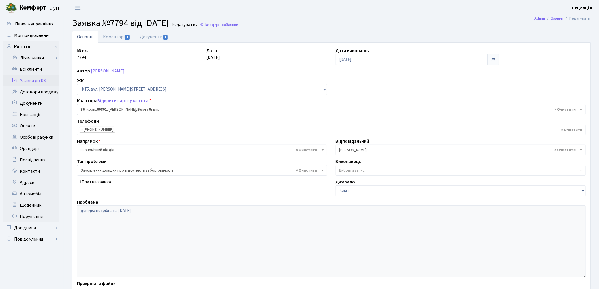
click at [32, 81] on link "Заявки до КК" at bounding box center [31, 80] width 57 height 11
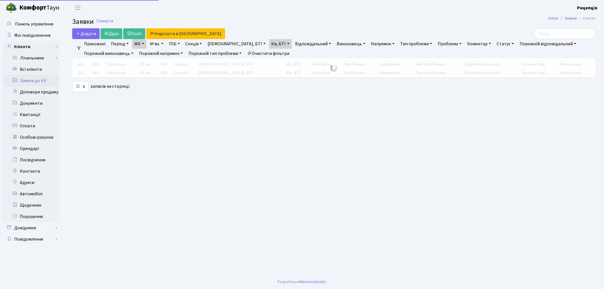
select select "25"
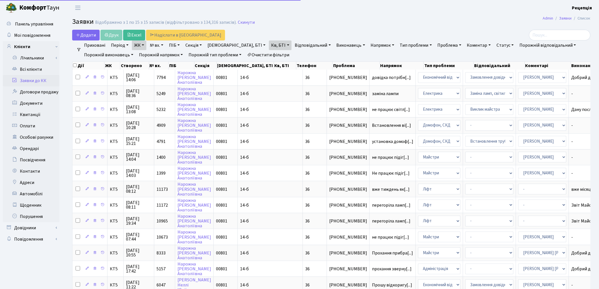
click at [285, 55] on link "Очистити фільтри" at bounding box center [268, 55] width 47 height 10
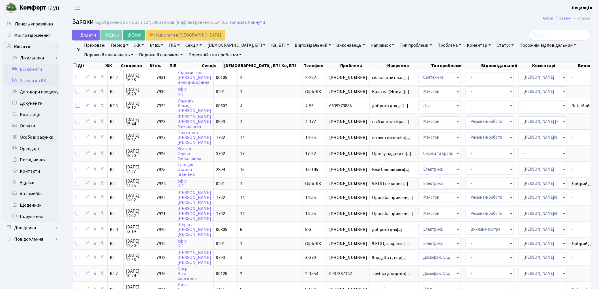
click at [39, 71] on link "Всі клієнти" at bounding box center [31, 69] width 57 height 11
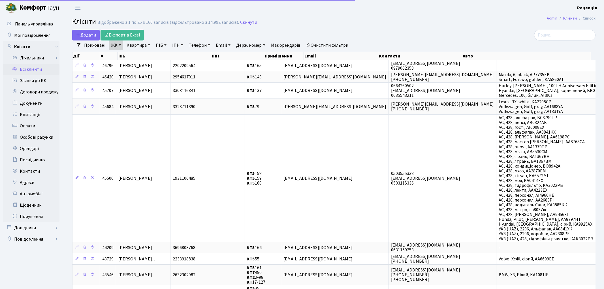
select select "25"
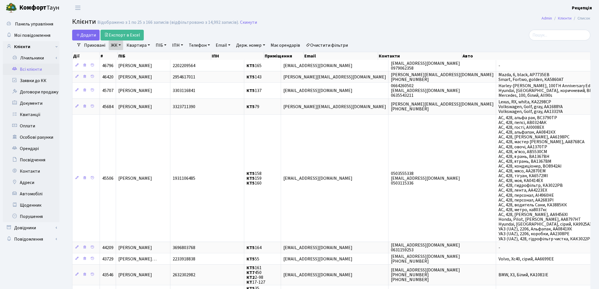
click at [339, 46] on link "Очистити фільтри" at bounding box center [327, 45] width 47 height 10
